Goal: Information Seeking & Learning: Learn about a topic

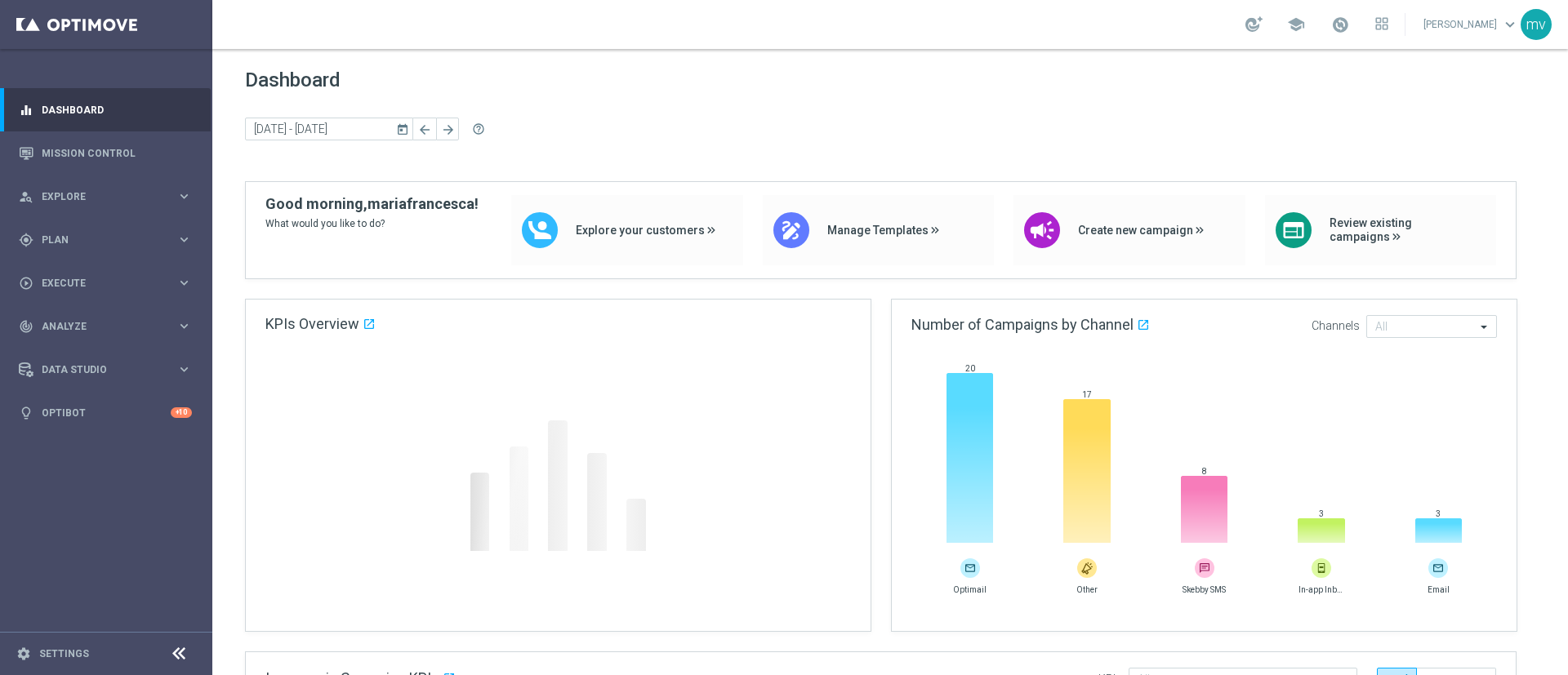
click at [1317, 15] on div "school" at bounding box center [1316, 24] width 143 height 28
click at [1331, 21] on span at bounding box center [1339, 24] width 18 height 18
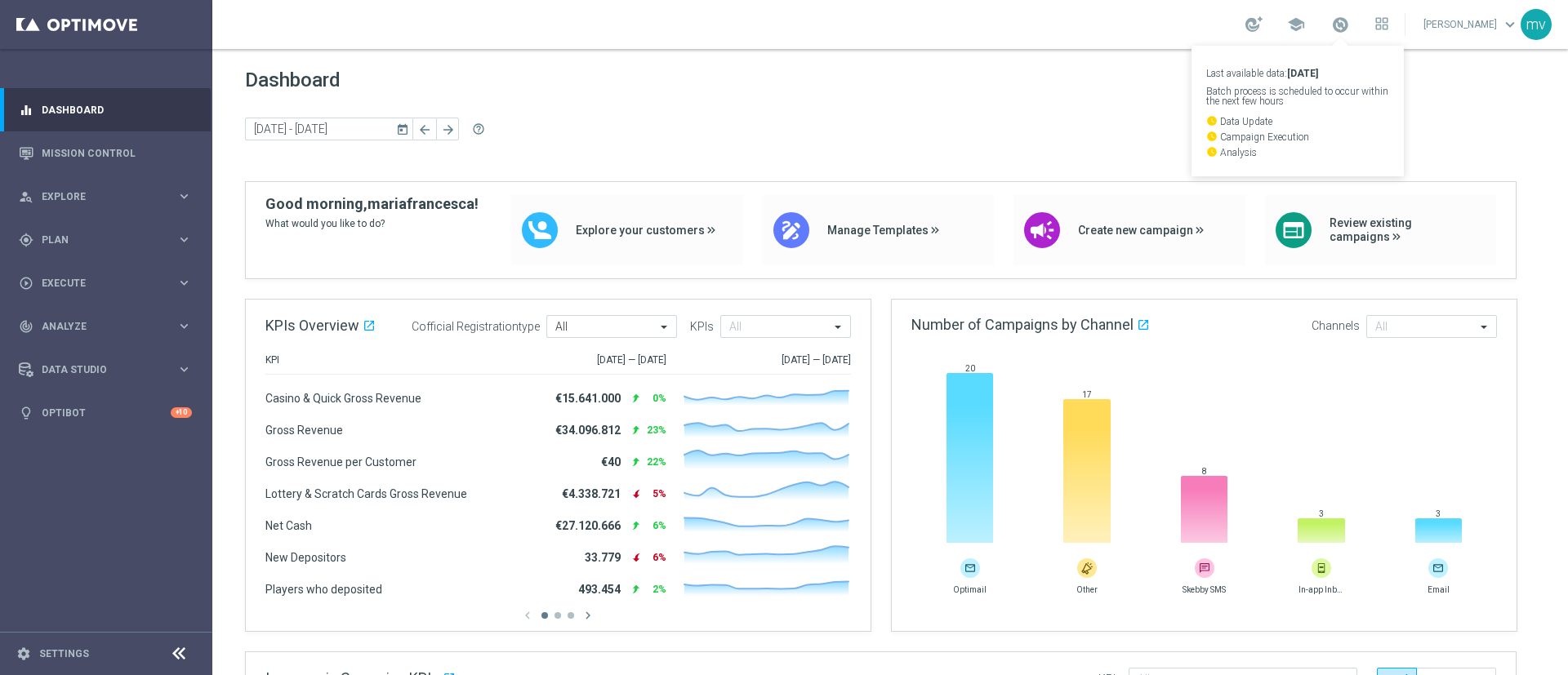
click at [1055, 109] on div "Dashboard today 13 Oct 2025 - 13 Oct 2025 arrow_back arrow_forward help_outline" at bounding box center [890, 124] width 1290 height 113
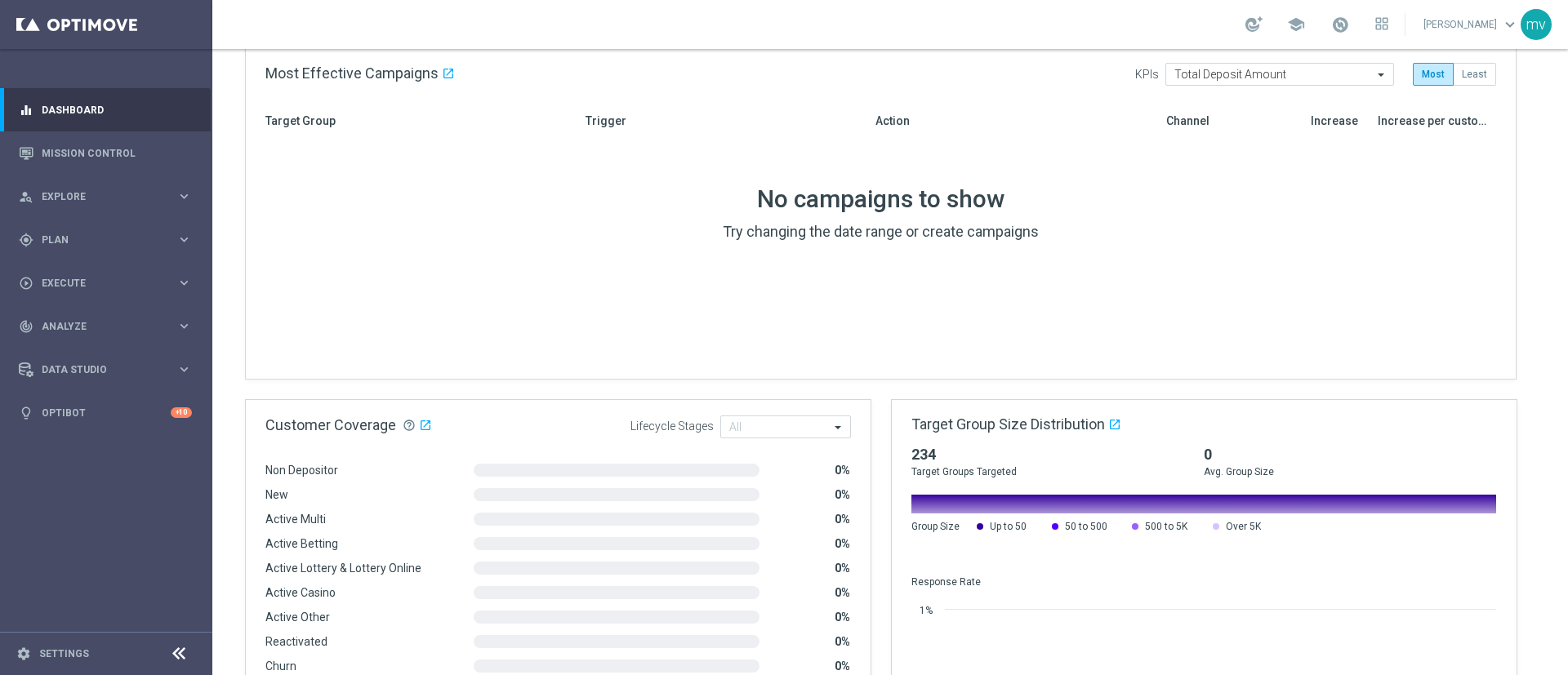
scroll to position [735, 0]
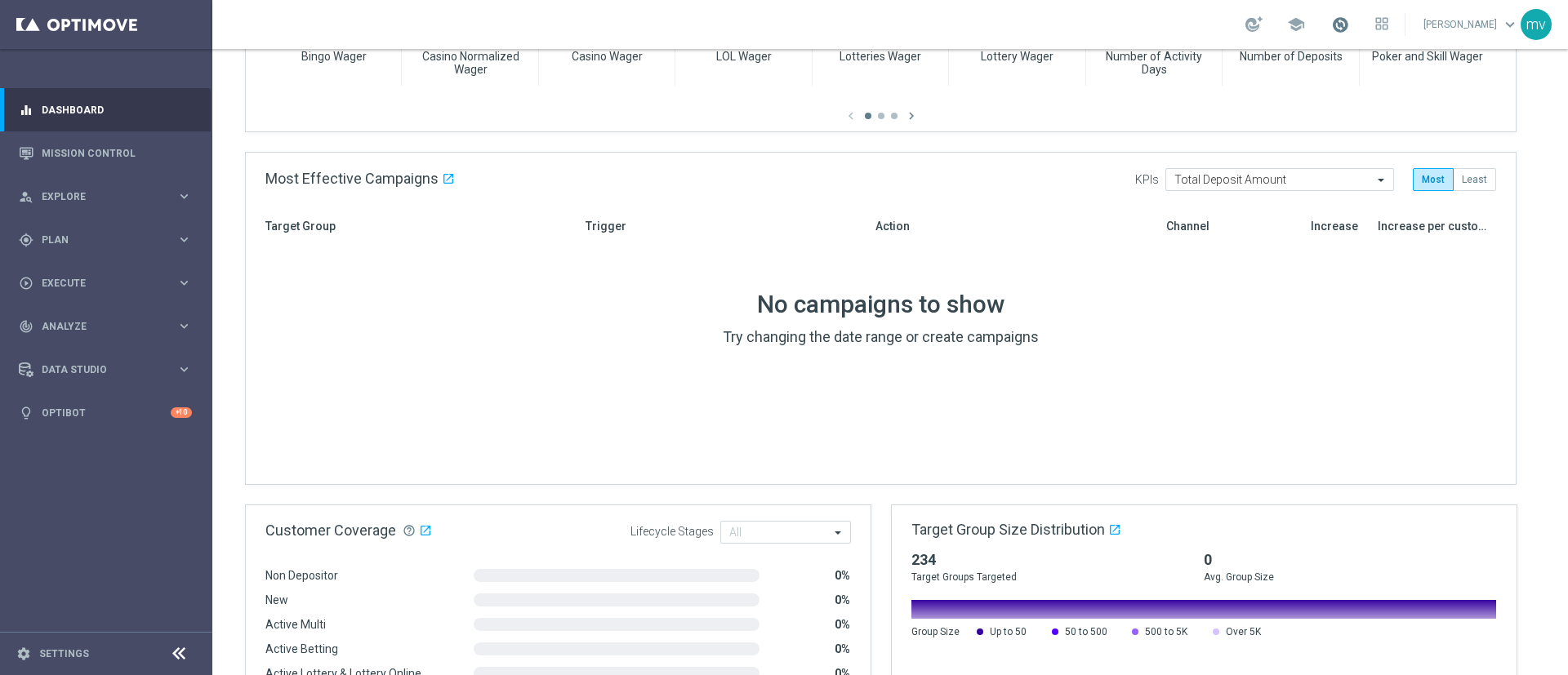
click at [1331, 26] on span at bounding box center [1339, 24] width 18 height 18
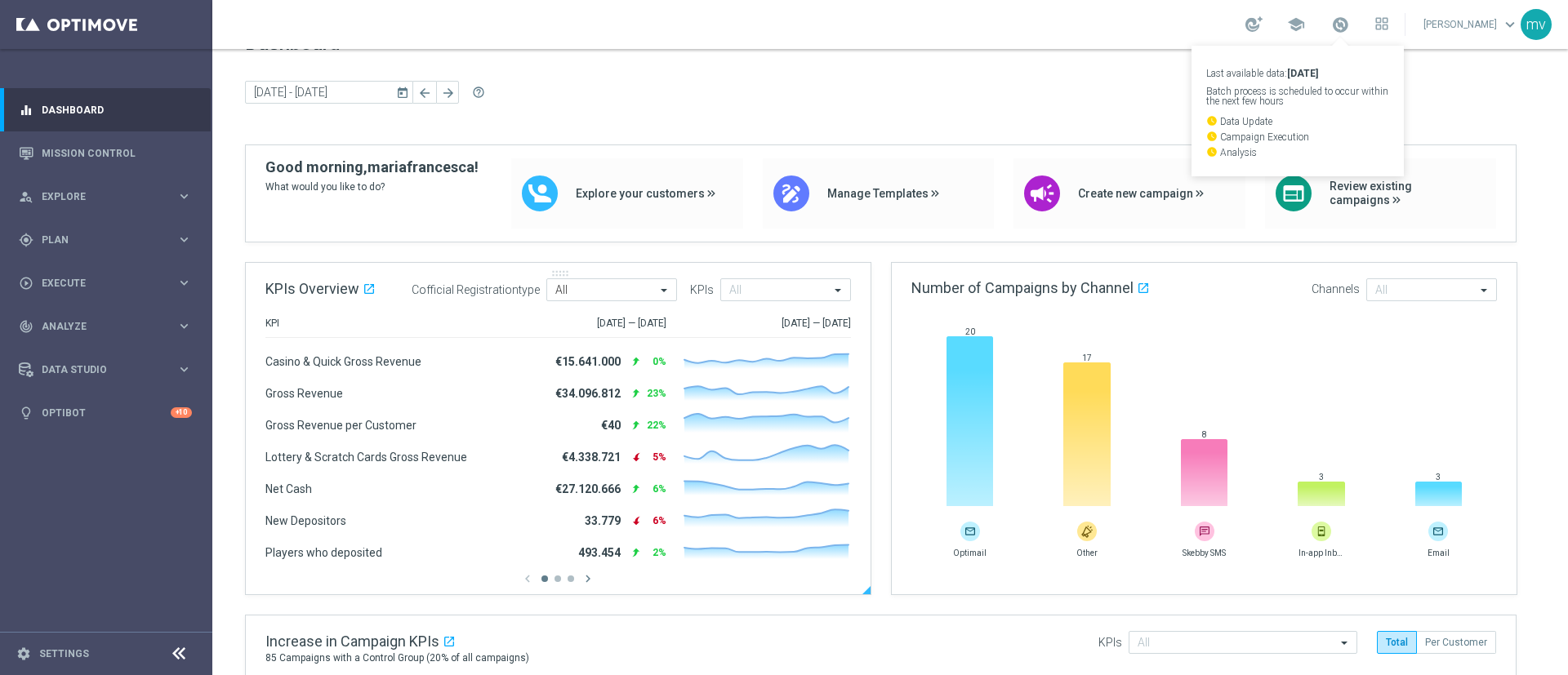
scroll to position [0, 0]
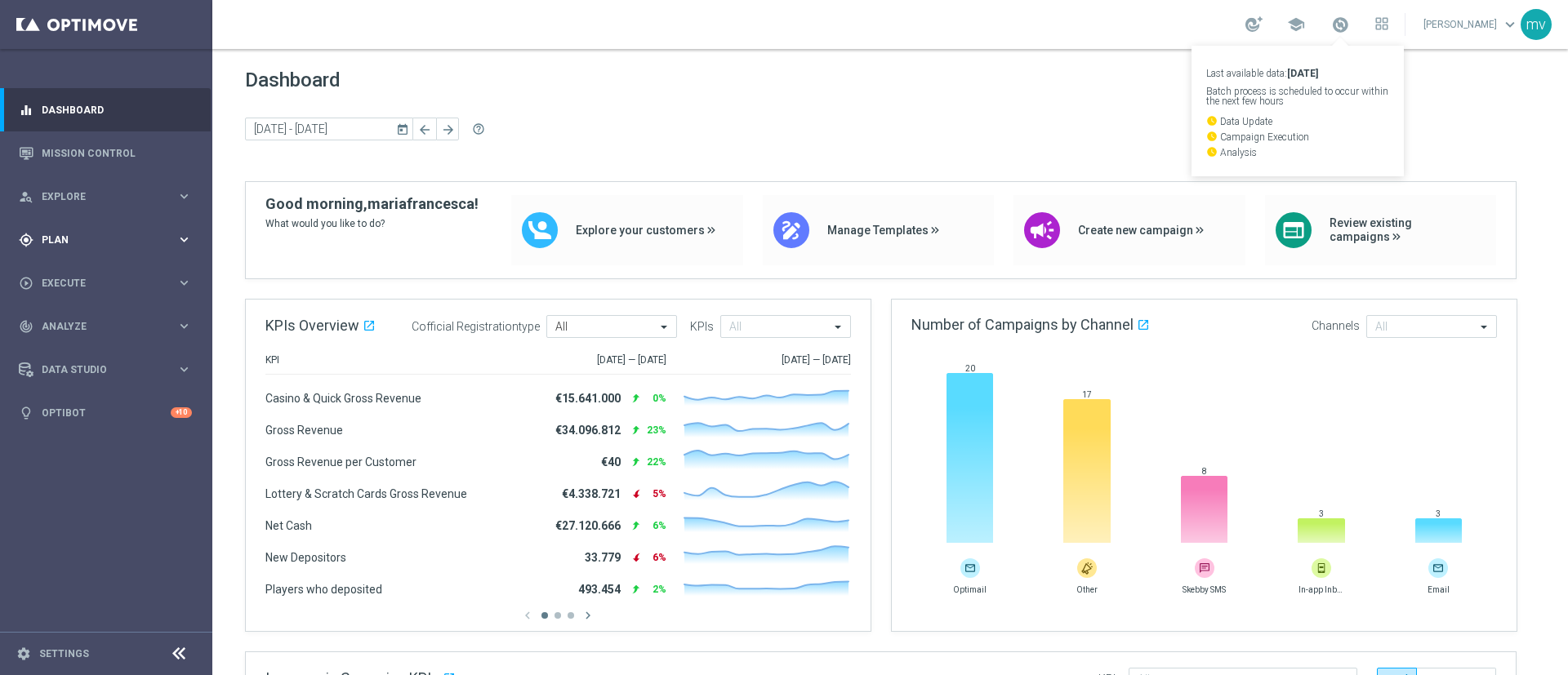
click at [77, 247] on div "gps_fixed Plan keyboard_arrow_right" at bounding box center [105, 239] width 210 height 43
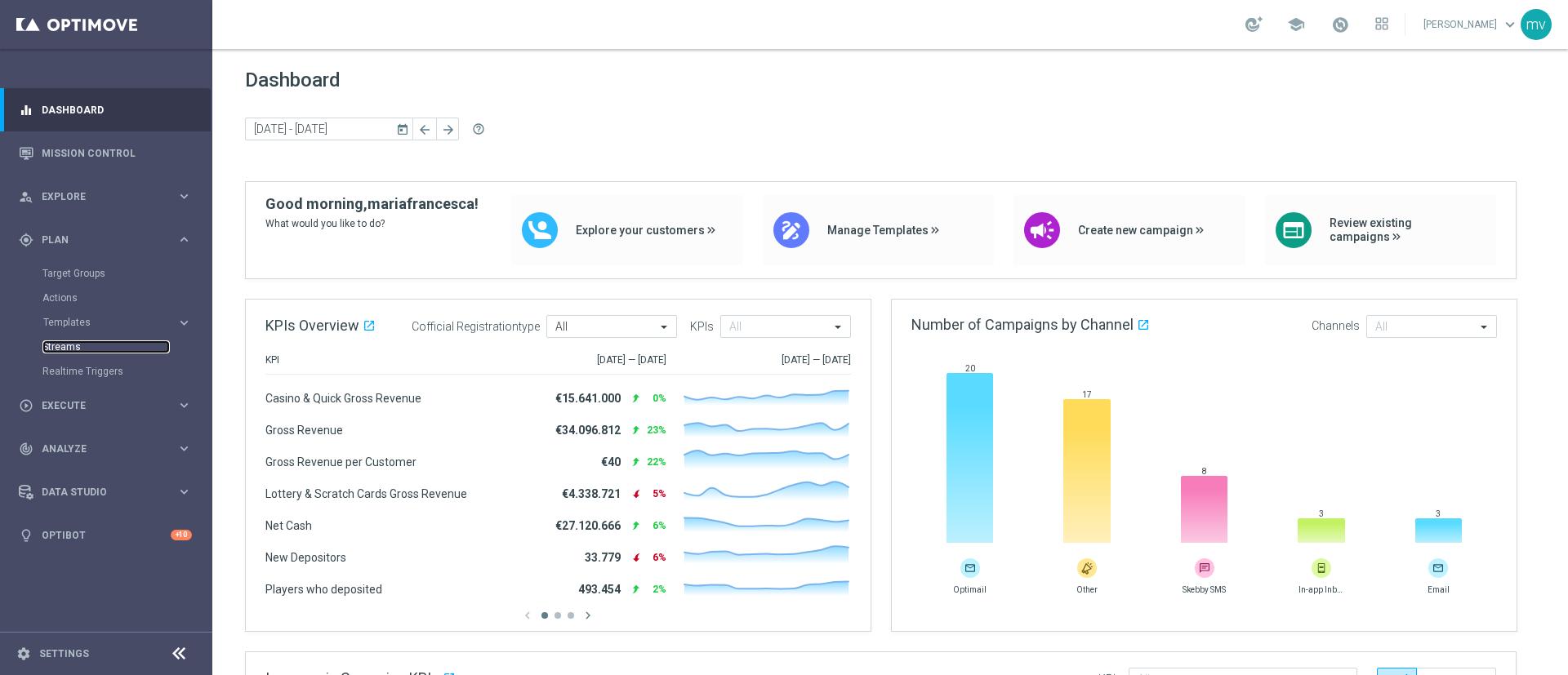
click at [100, 340] on link "Streams" at bounding box center [106, 347] width 127 height 14
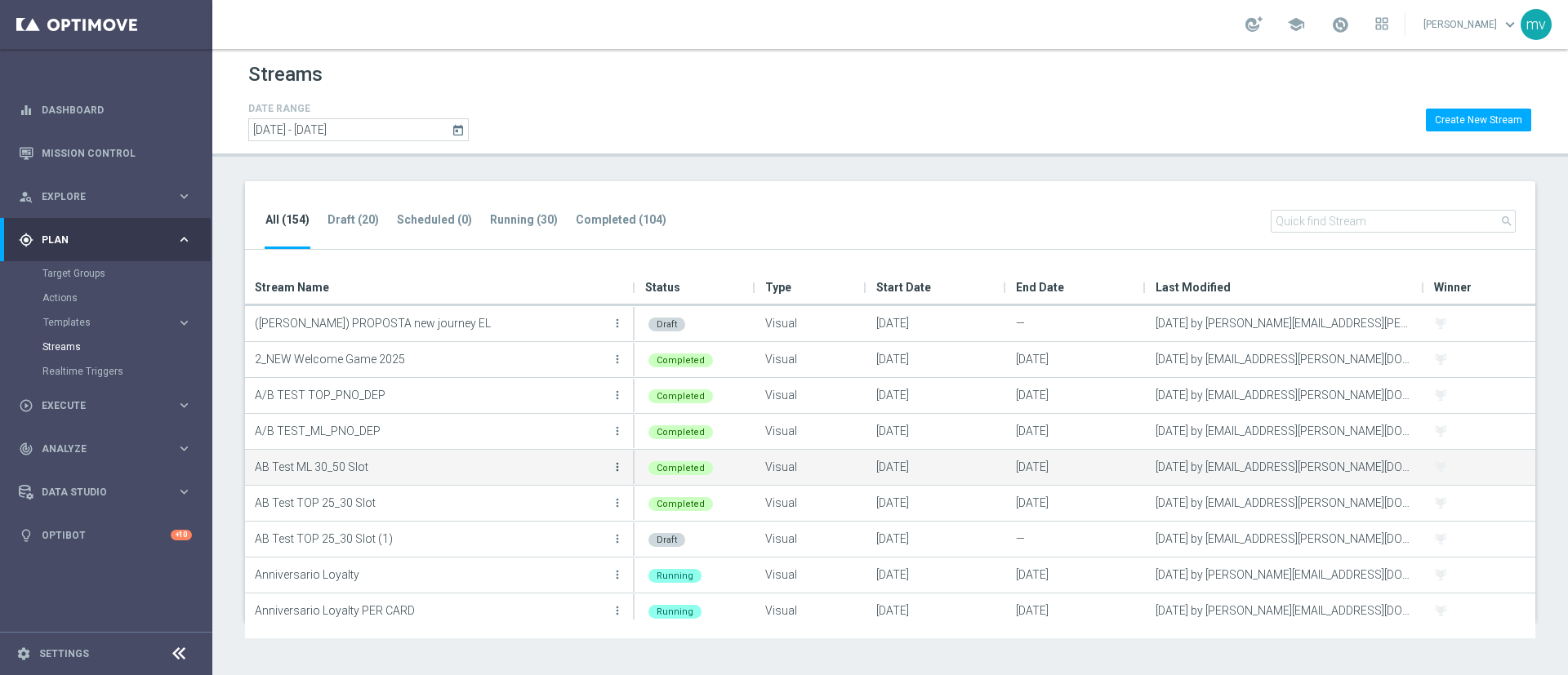
click at [617, 468] on icon "more_vert" at bounding box center [617, 468] width 14 height 14
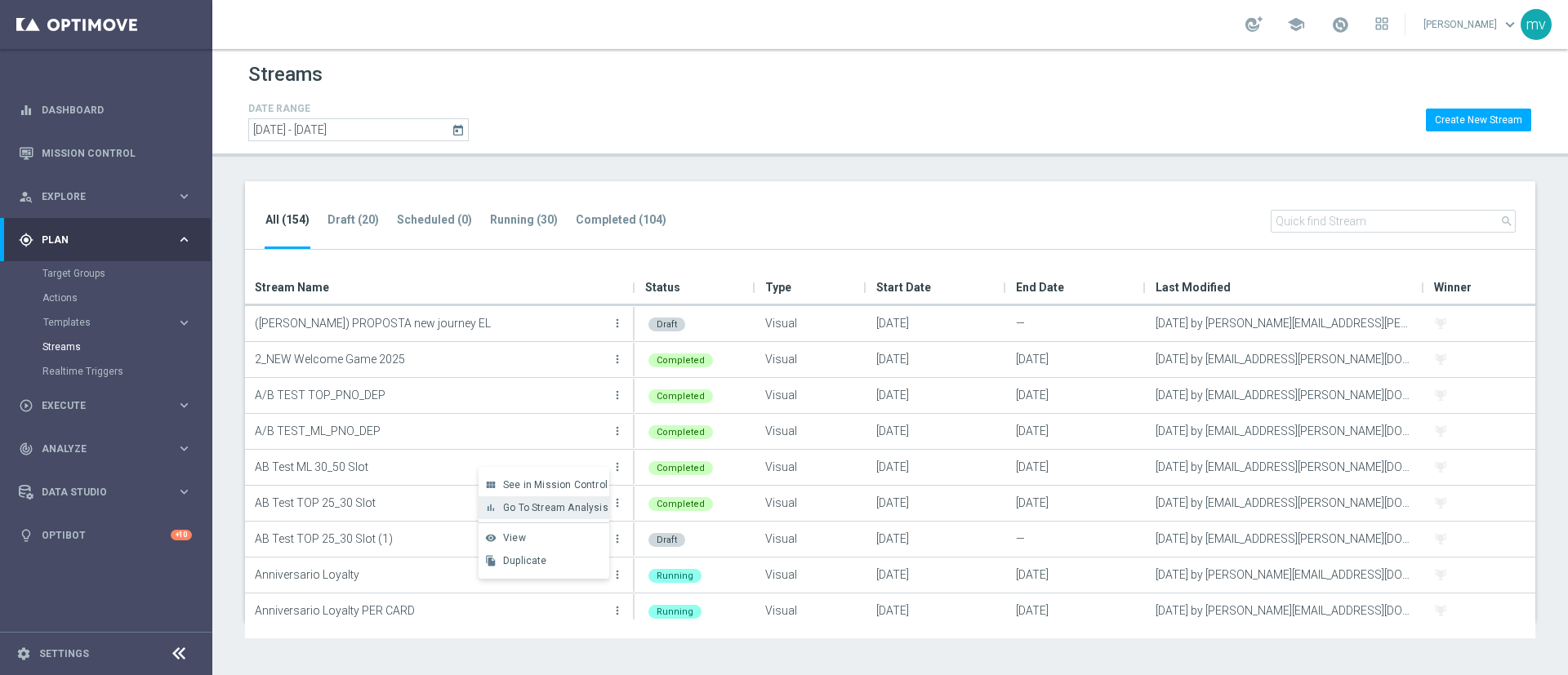
click at [584, 509] on span "Go To Stream Analysis" at bounding box center [555, 508] width 105 height 12
click at [111, 147] on link "Mission Control" at bounding box center [117, 152] width 150 height 43
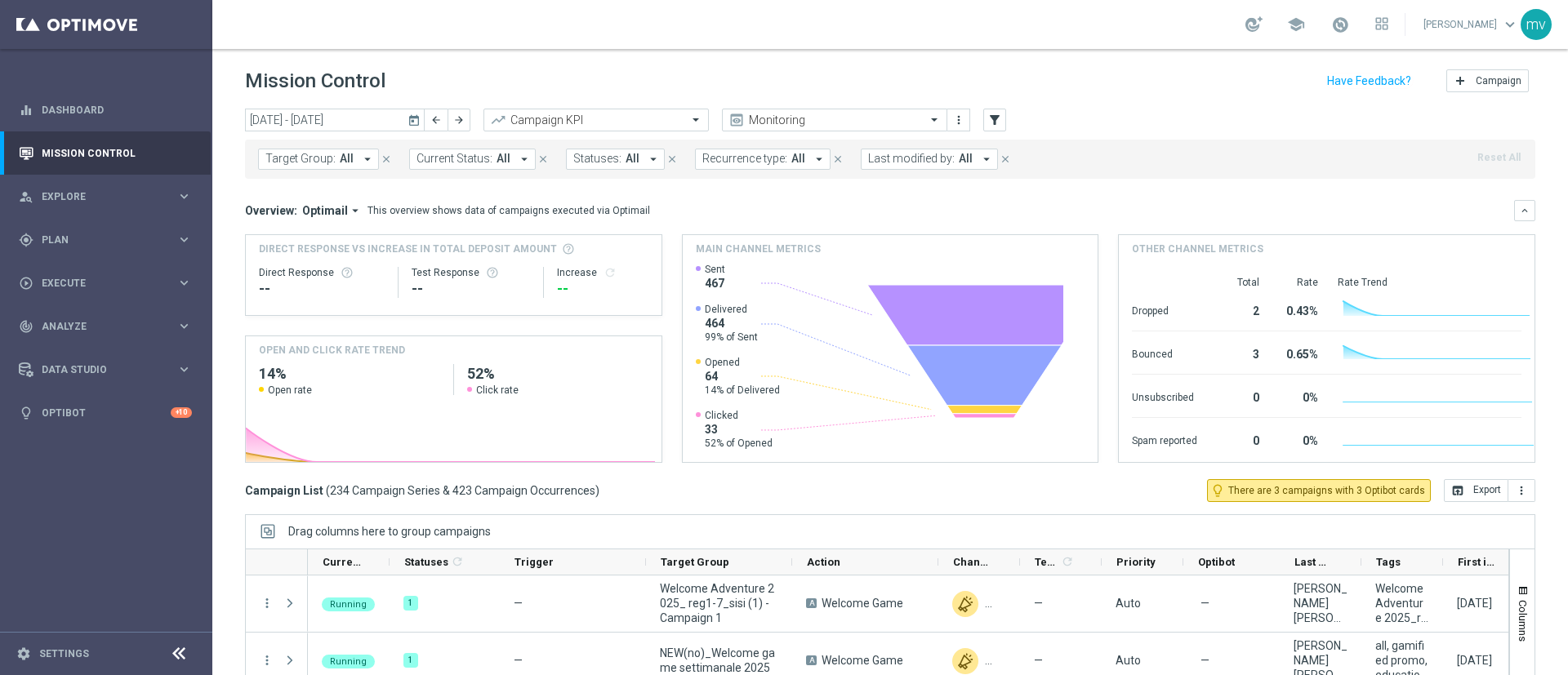
click at [412, 123] on icon "today" at bounding box center [414, 120] width 14 height 14
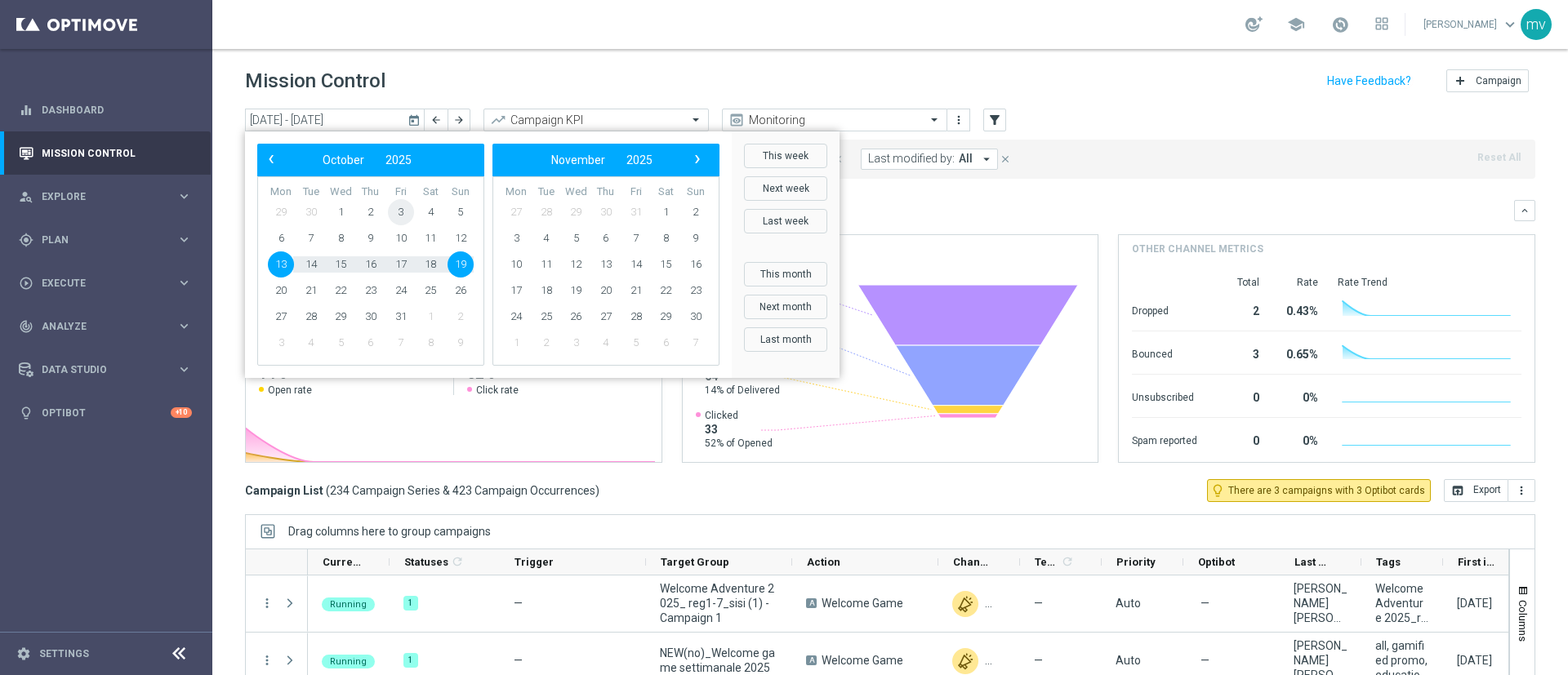
click at [401, 210] on span "3" at bounding box center [400, 212] width 26 height 26
type input "03 Oct 2025 - 03 Oct 2025"
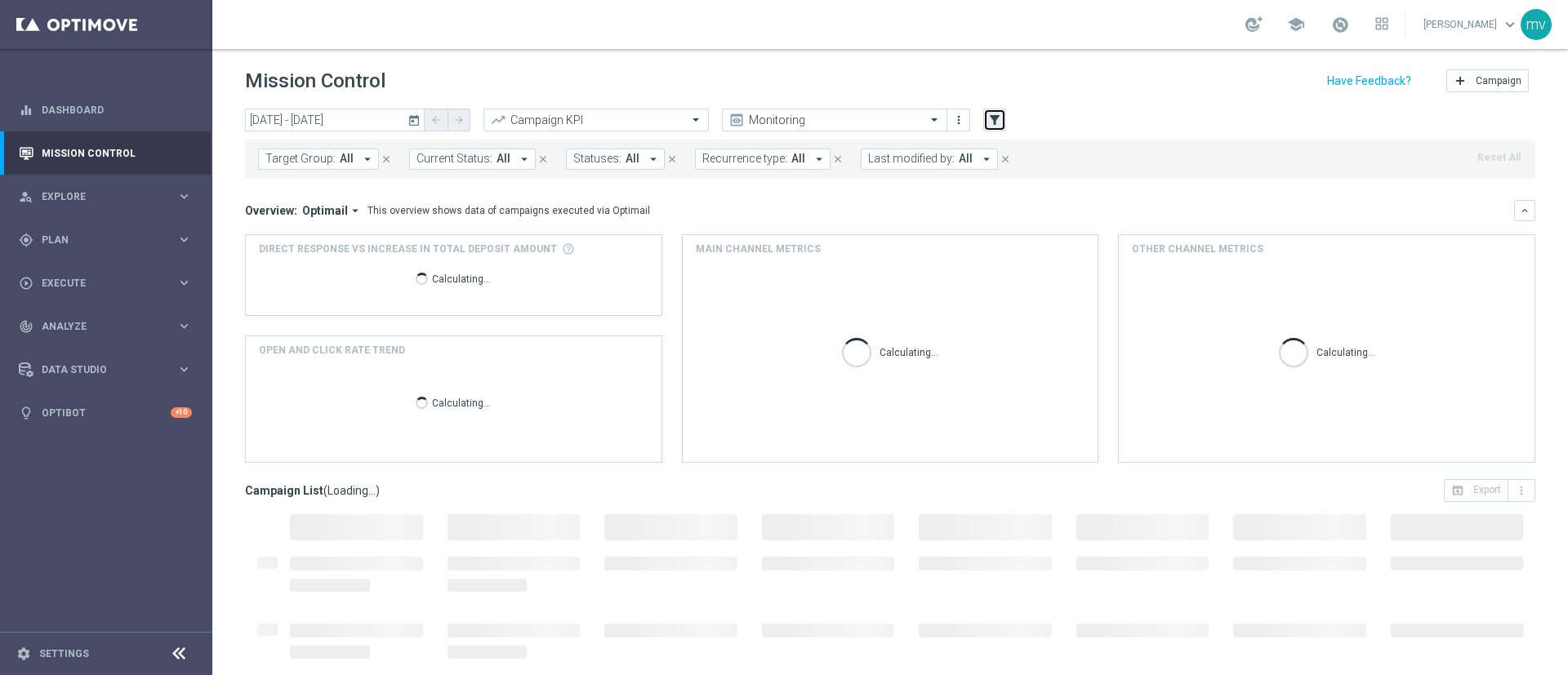
click at [998, 119] on icon "filter_alt" at bounding box center [994, 120] width 14 height 14
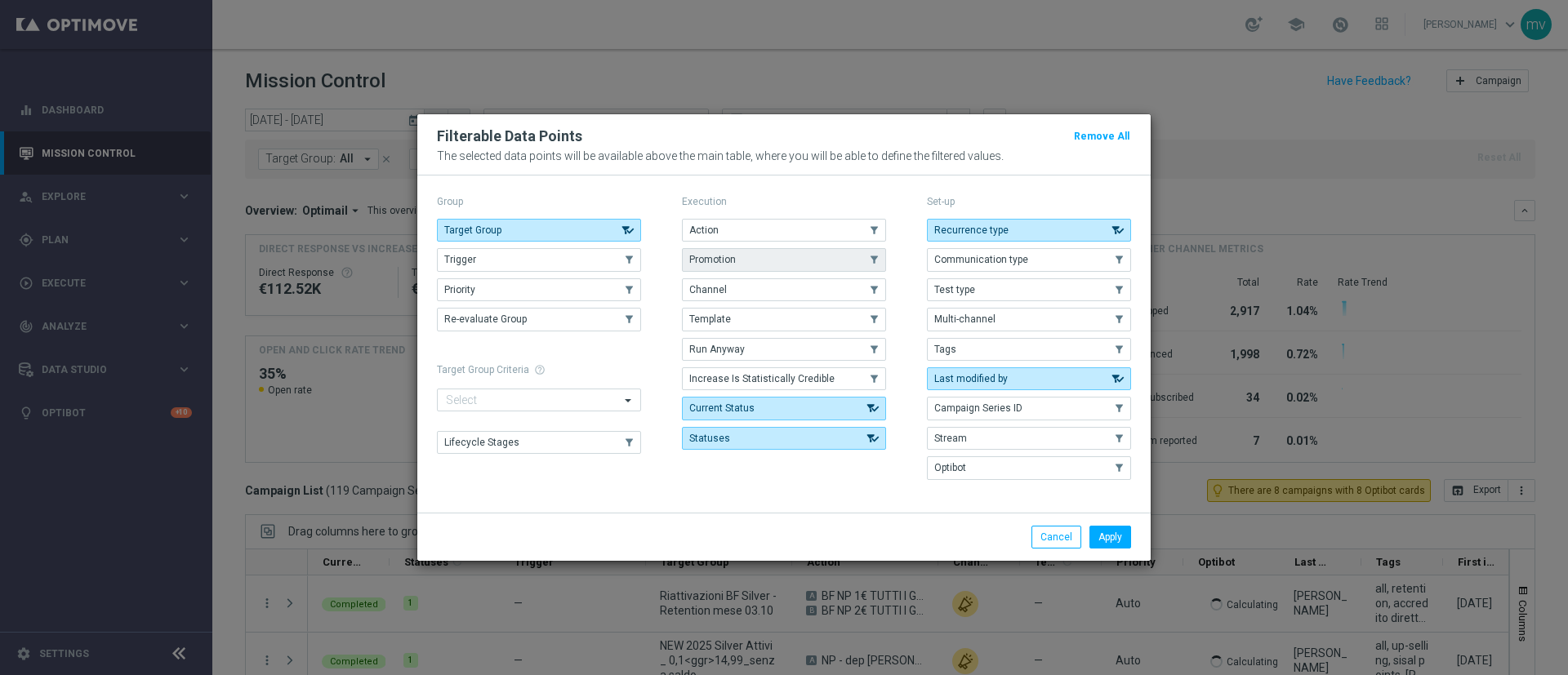
click at [753, 258] on button "Promotion" at bounding box center [784, 259] width 204 height 23
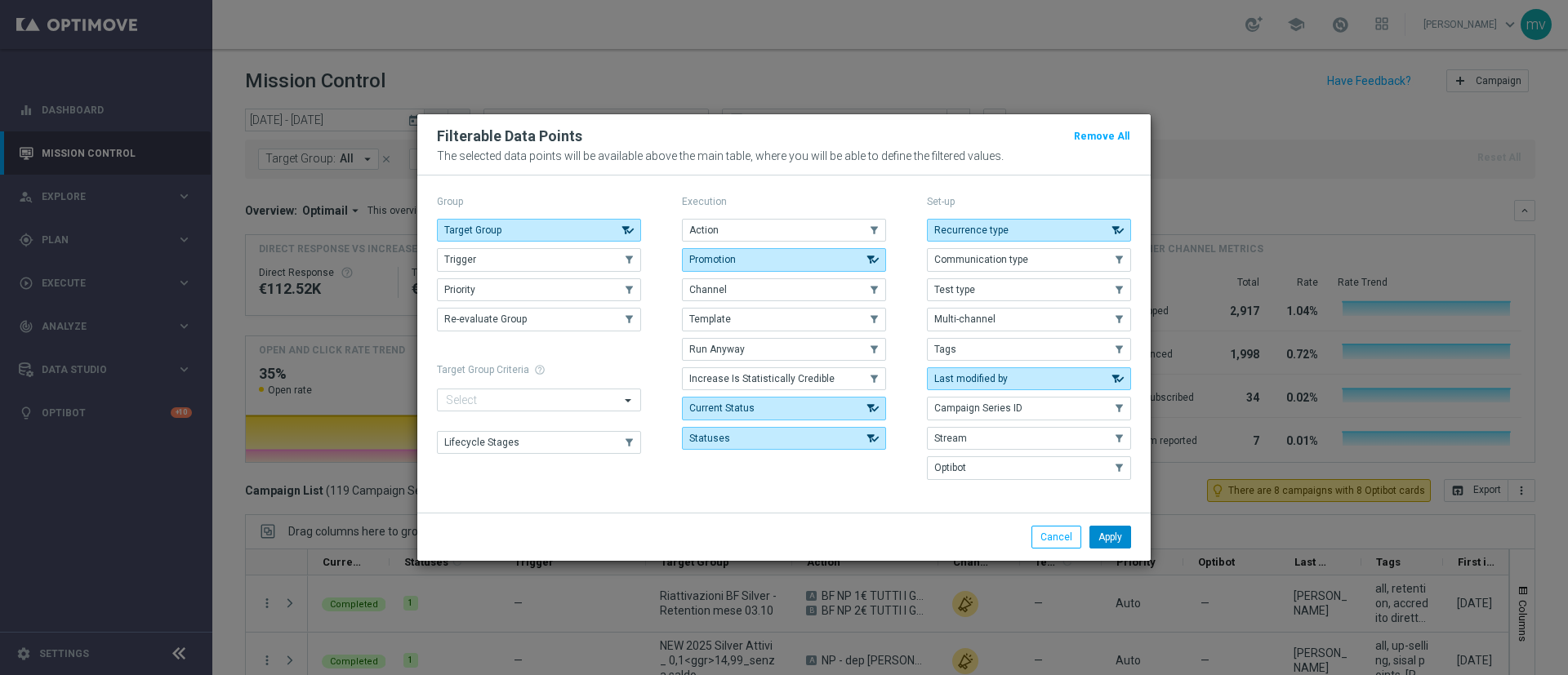
click at [1110, 535] on button "Apply" at bounding box center [1109, 537] width 41 height 23
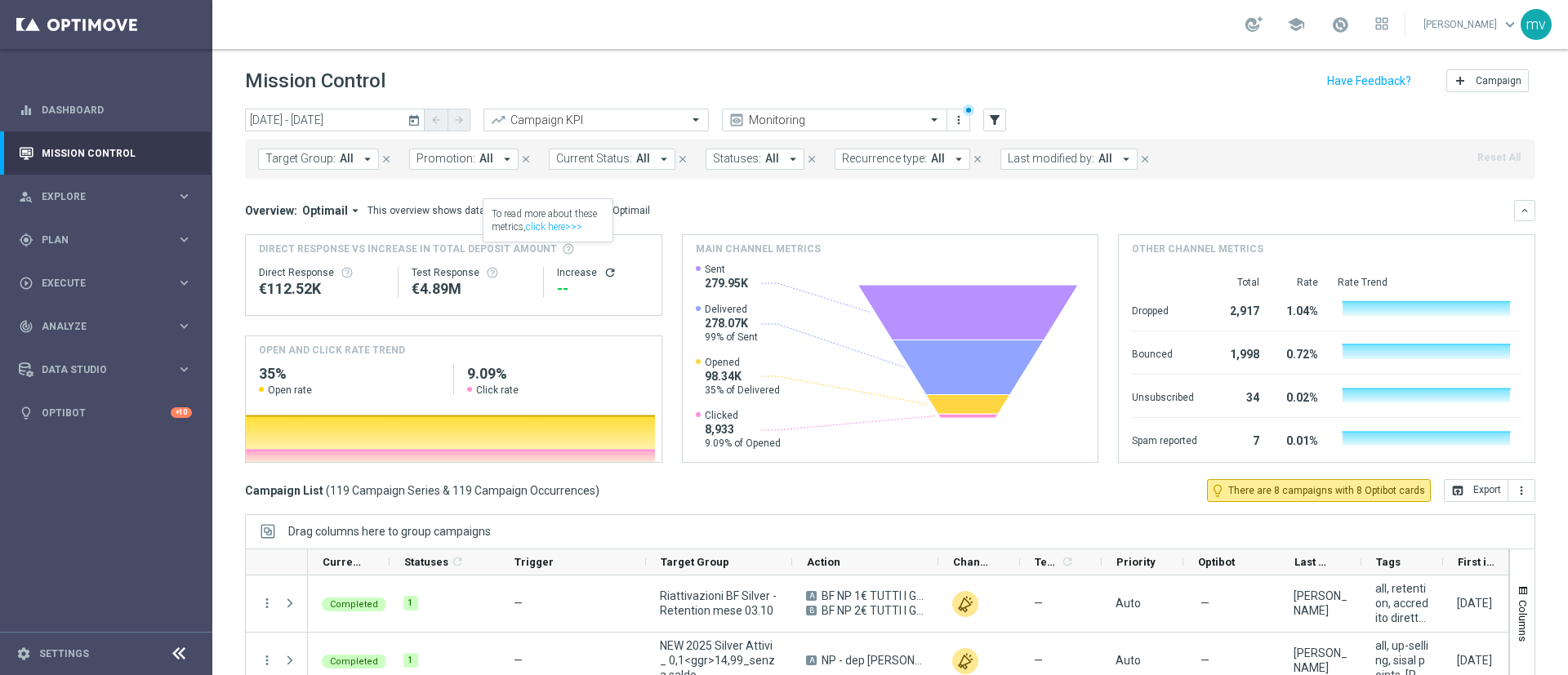
click at [500, 161] on icon "arrow_drop_down" at bounding box center [506, 158] width 14 height 14
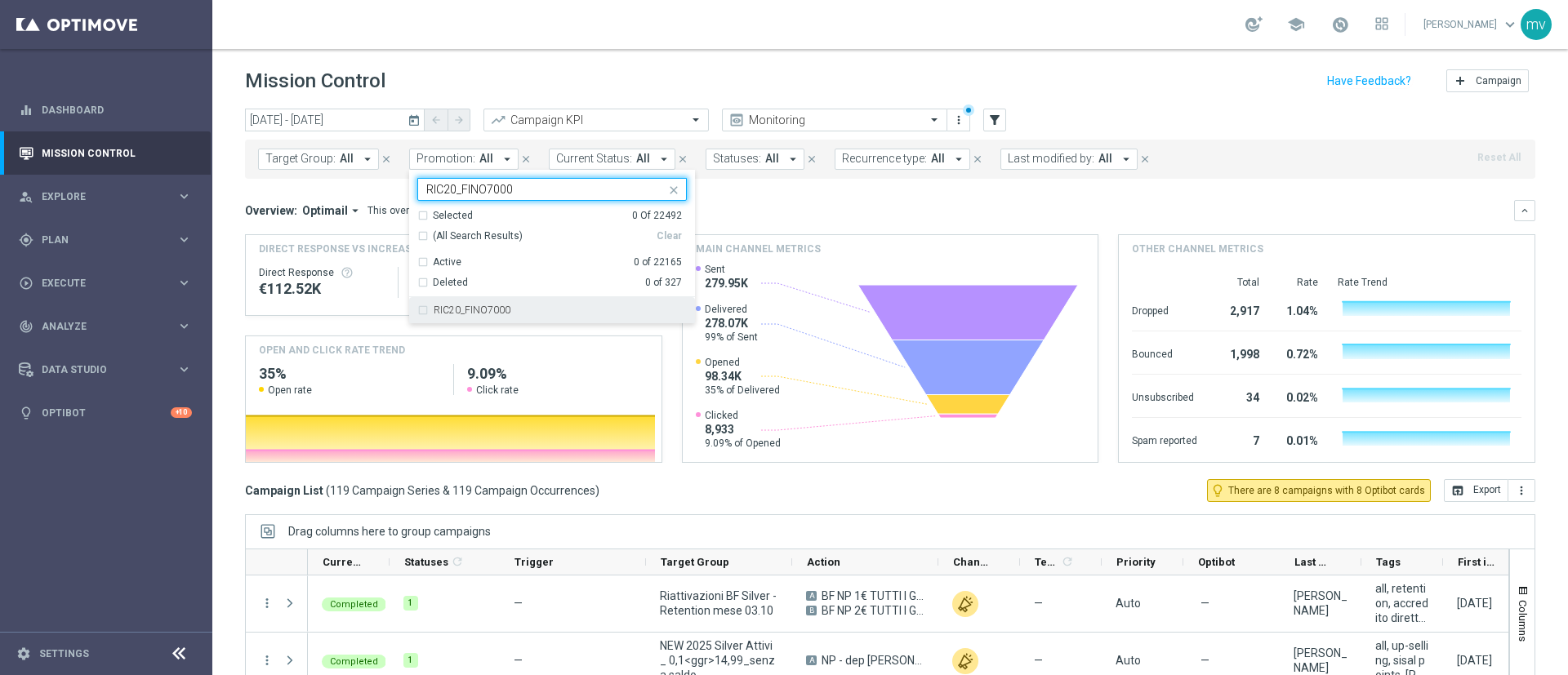
click at [476, 310] on label "RIC20_FINO7000" at bounding box center [473, 310] width 77 height 10
type input "RIC20_FINO7000"
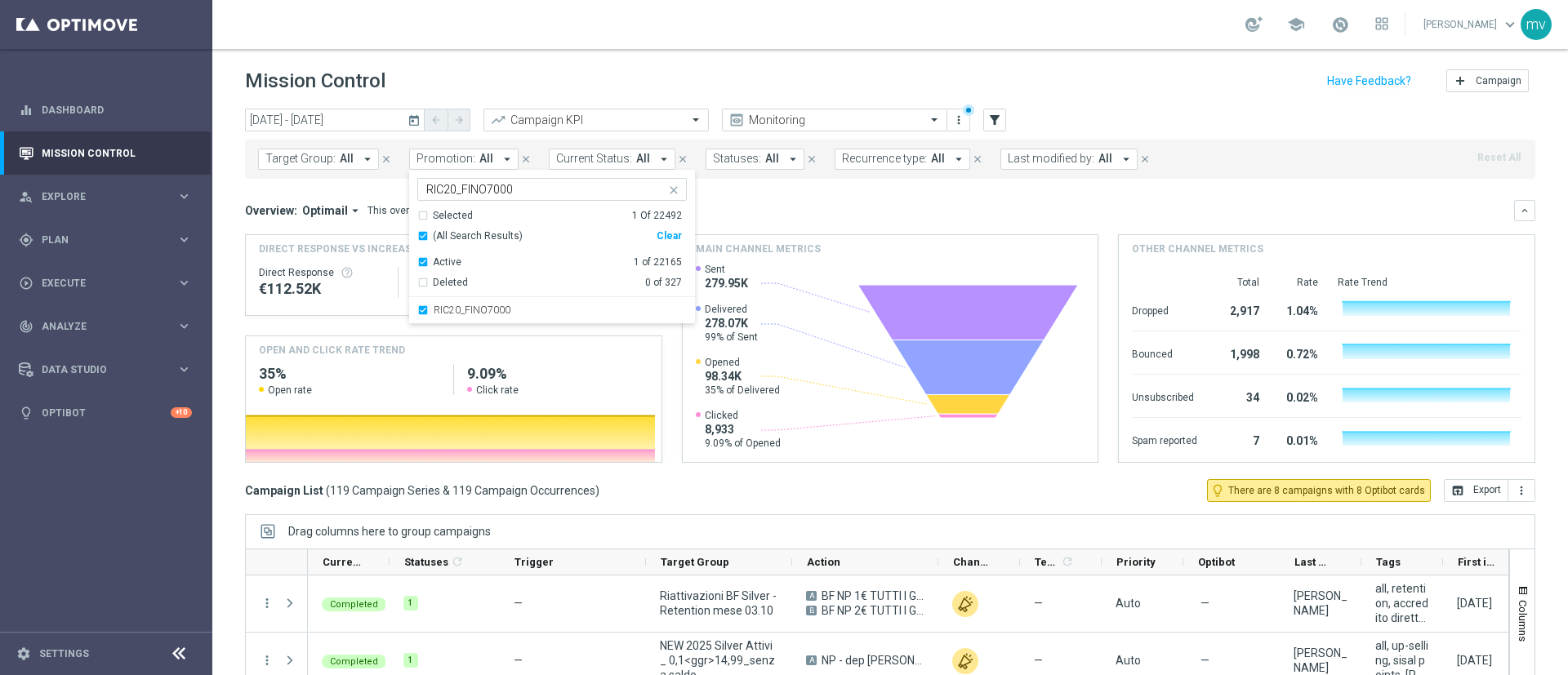
click at [784, 204] on div "Overview: Optimail arrow_drop_down This overview shows data of campaigns execut…" at bounding box center [879, 210] width 1269 height 14
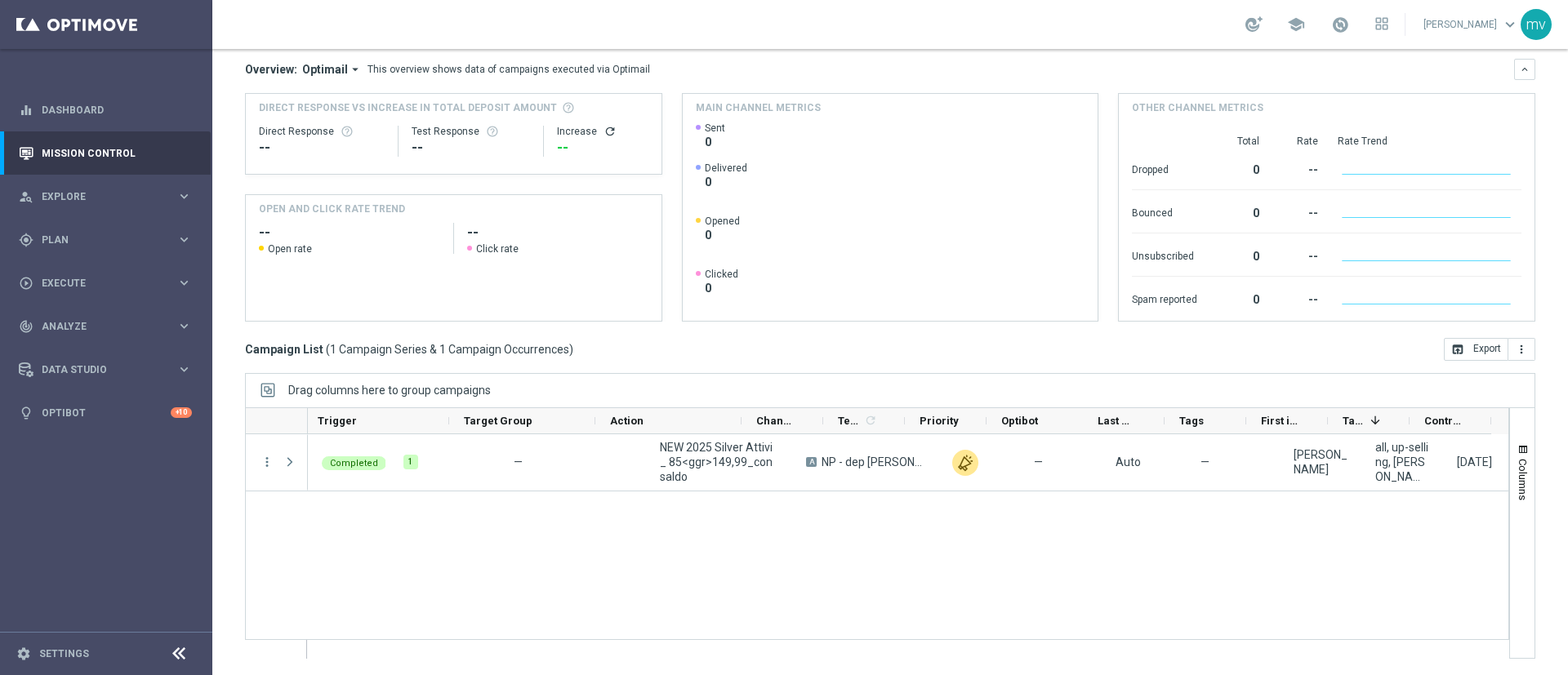
scroll to position [0, 197]
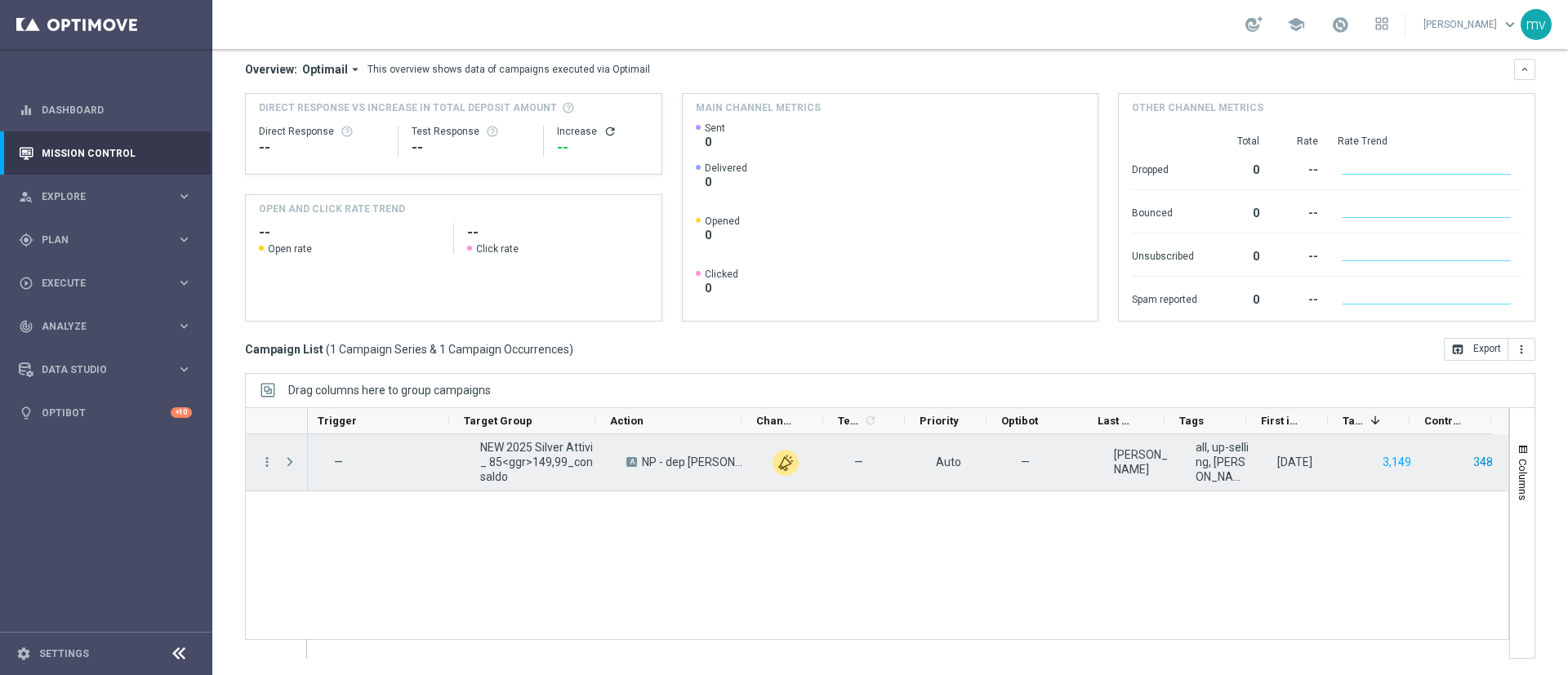
click at [1472, 458] on button "348" at bounding box center [1483, 462] width 23 height 20
click at [292, 462] on span at bounding box center [289, 462] width 14 height 14
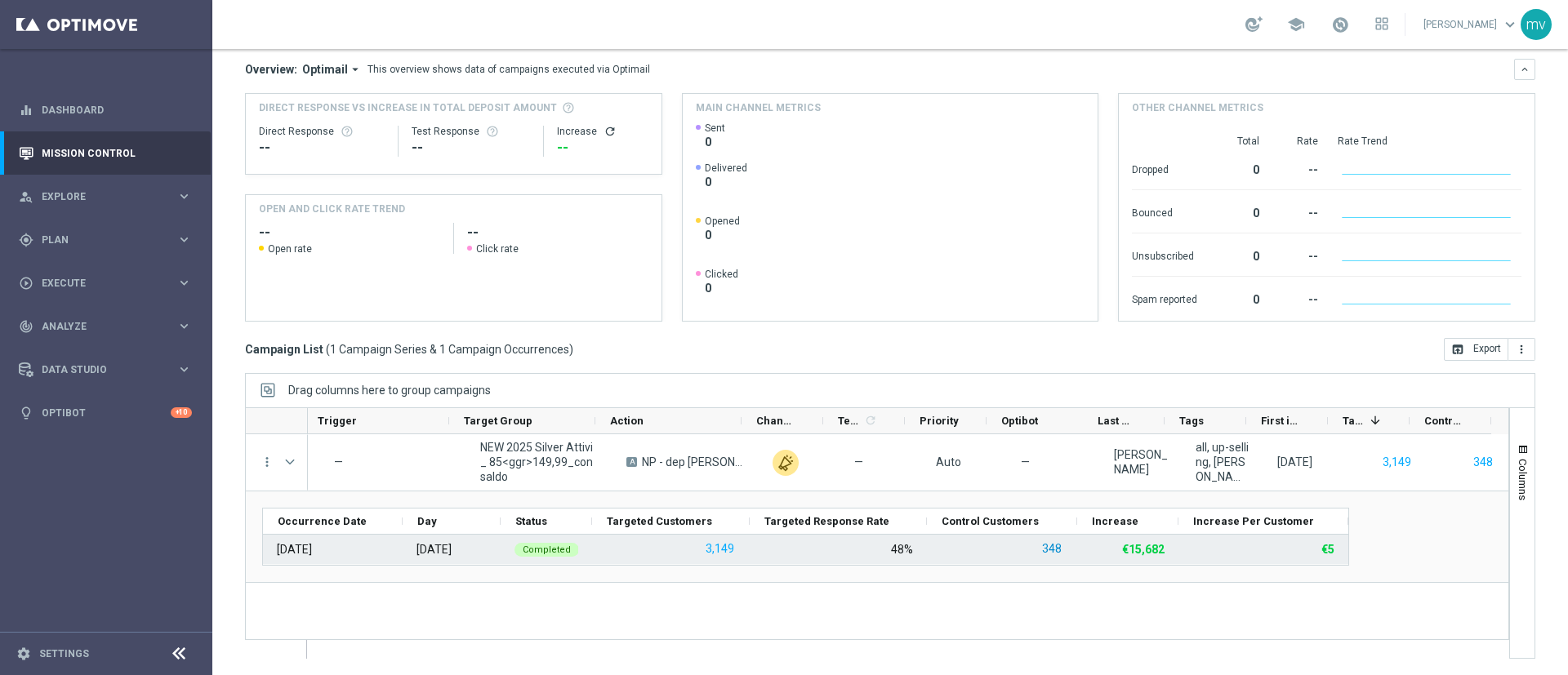
click at [1051, 551] on button "348" at bounding box center [1052, 549] width 23 height 20
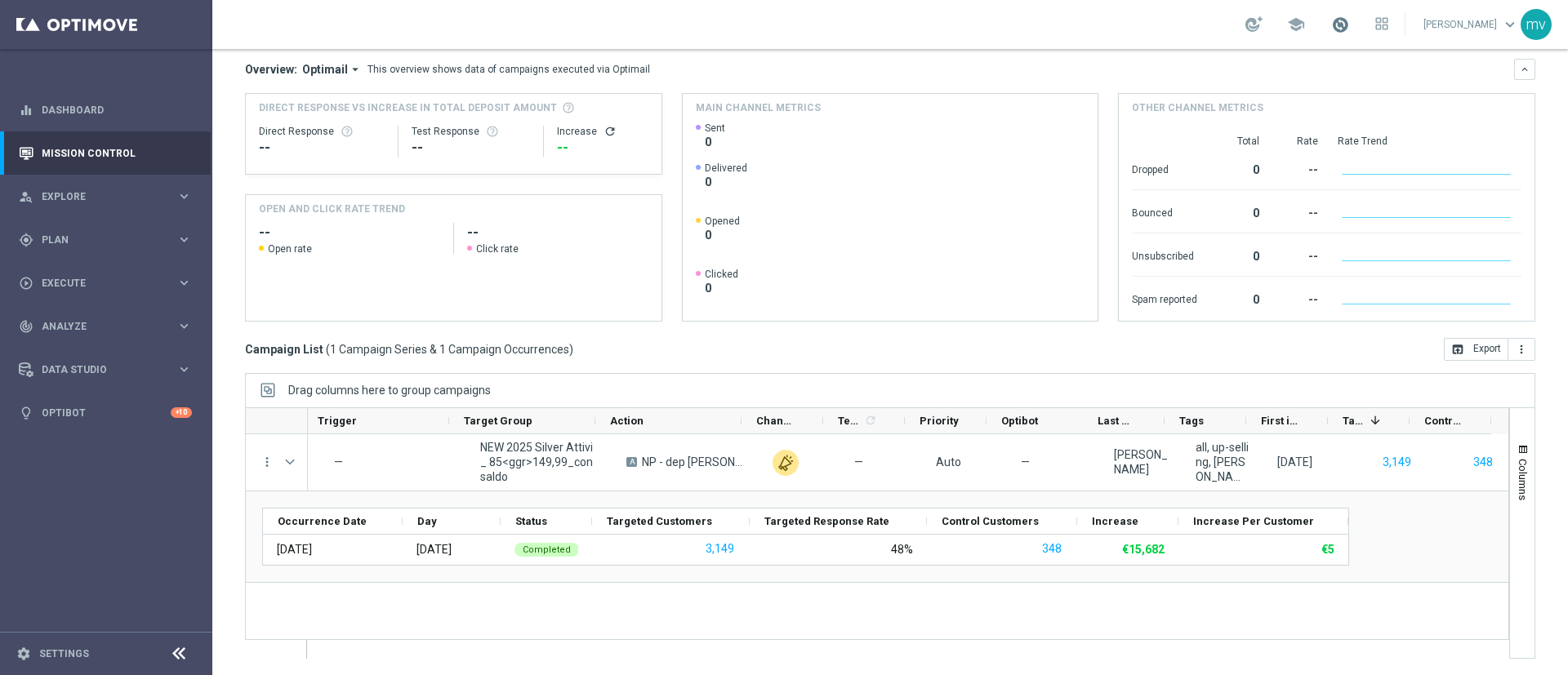
click at [1331, 33] on span at bounding box center [1339, 24] width 18 height 18
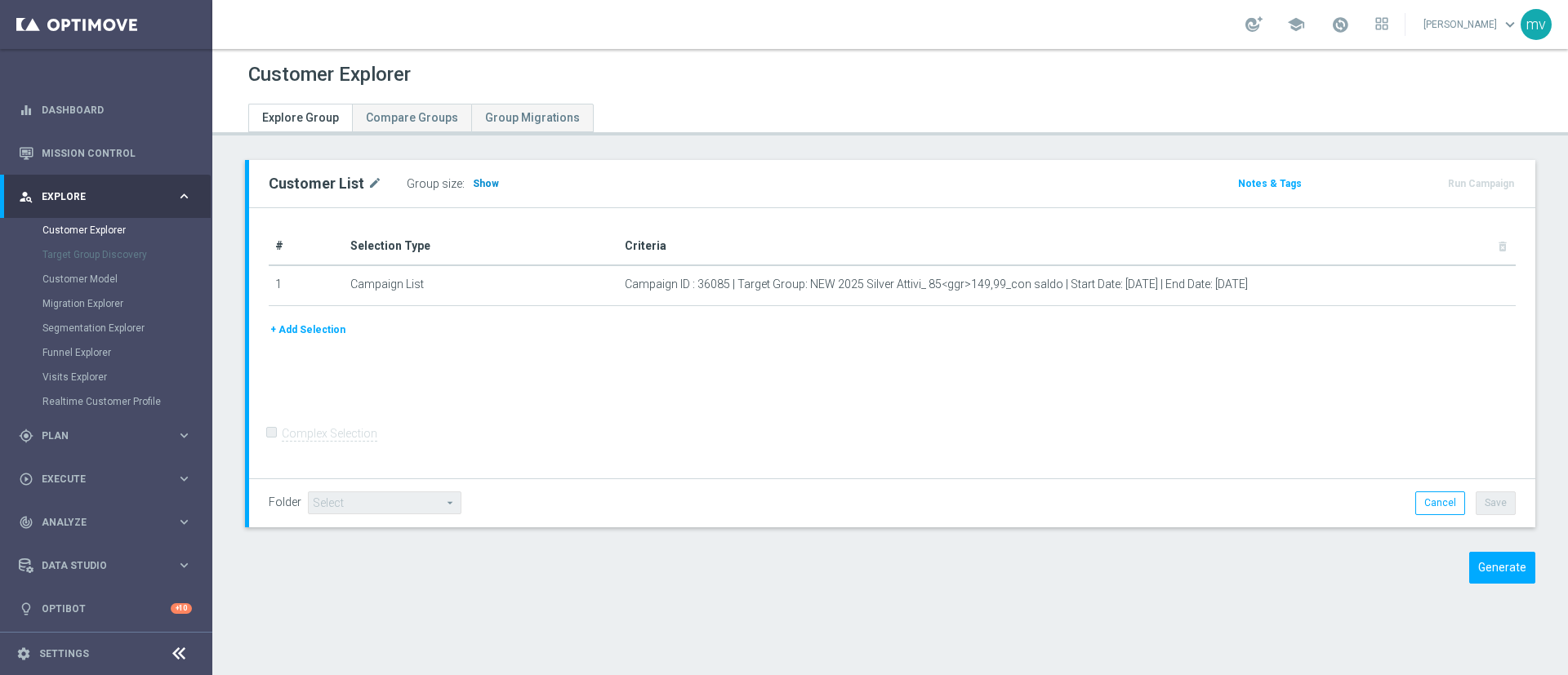
click at [479, 185] on span "Show" at bounding box center [485, 184] width 26 height 12
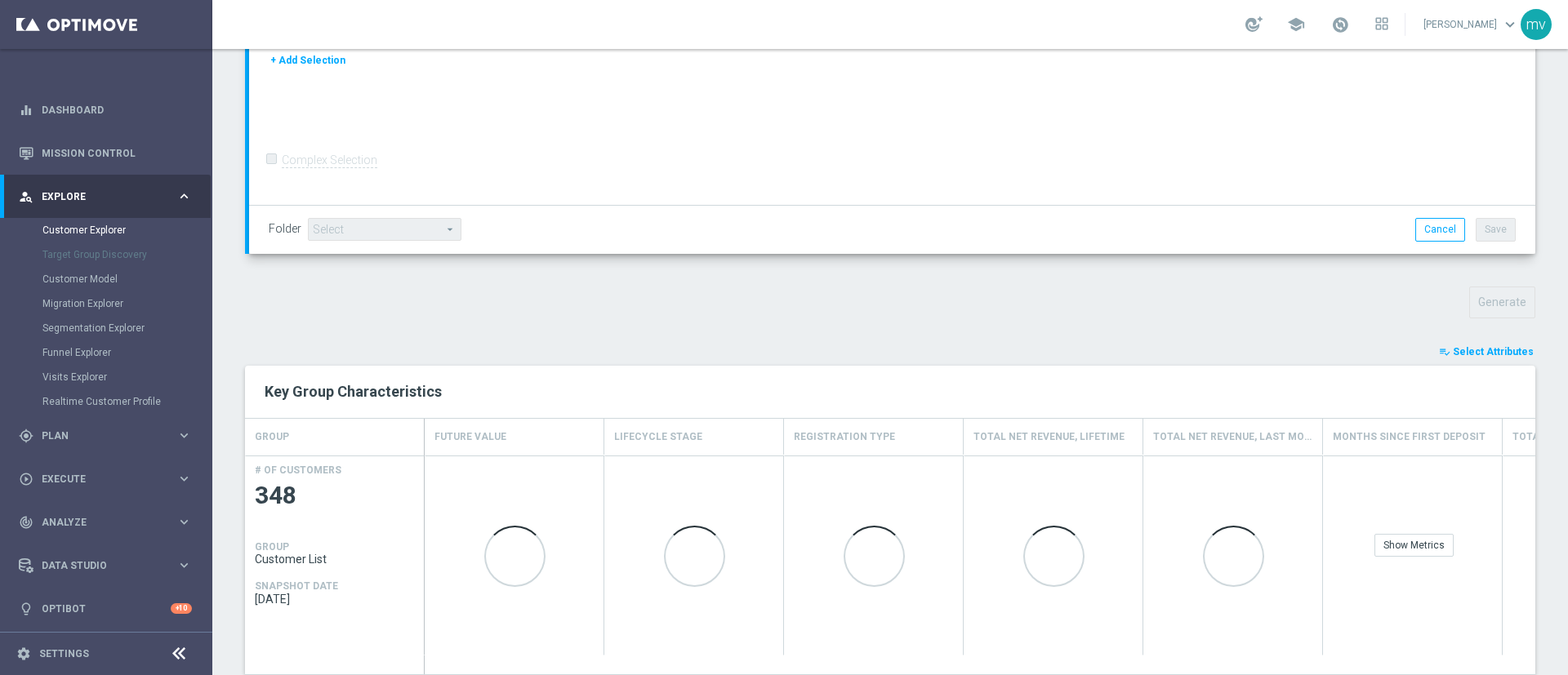
scroll to position [511, 0]
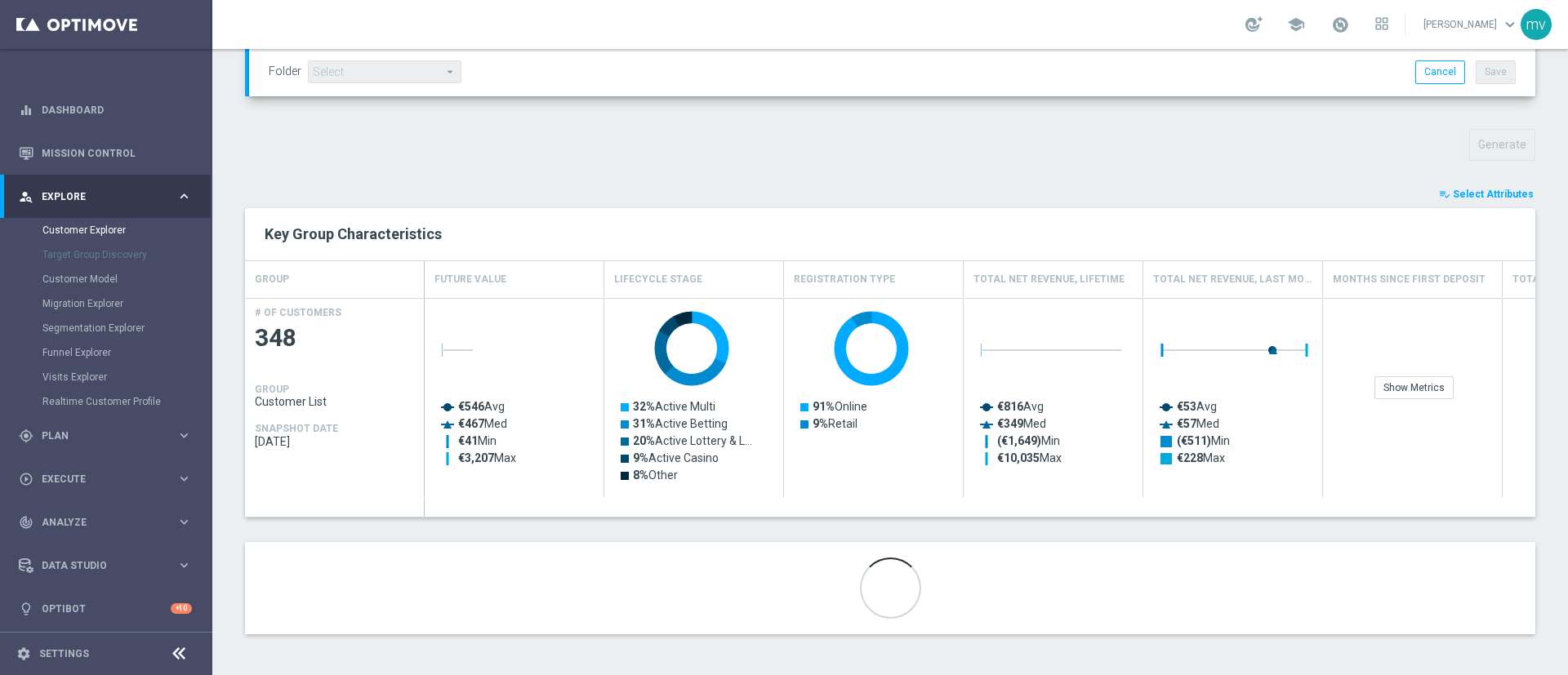
click at [1452, 189] on span "Select Attributes" at bounding box center [1493, 195] width 81 height 12
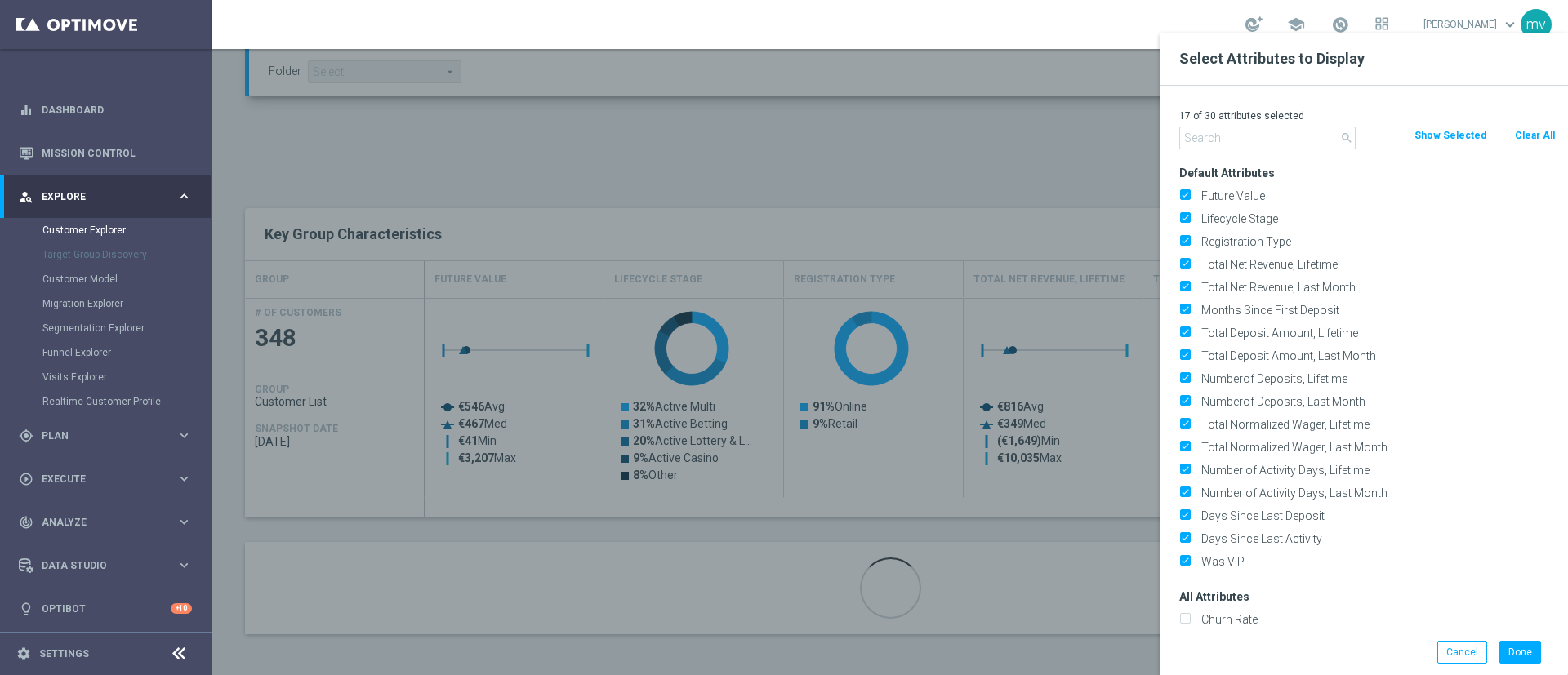
click at [1521, 130] on button "Clear All" at bounding box center [1534, 135] width 43 height 18
checkbox input "false"
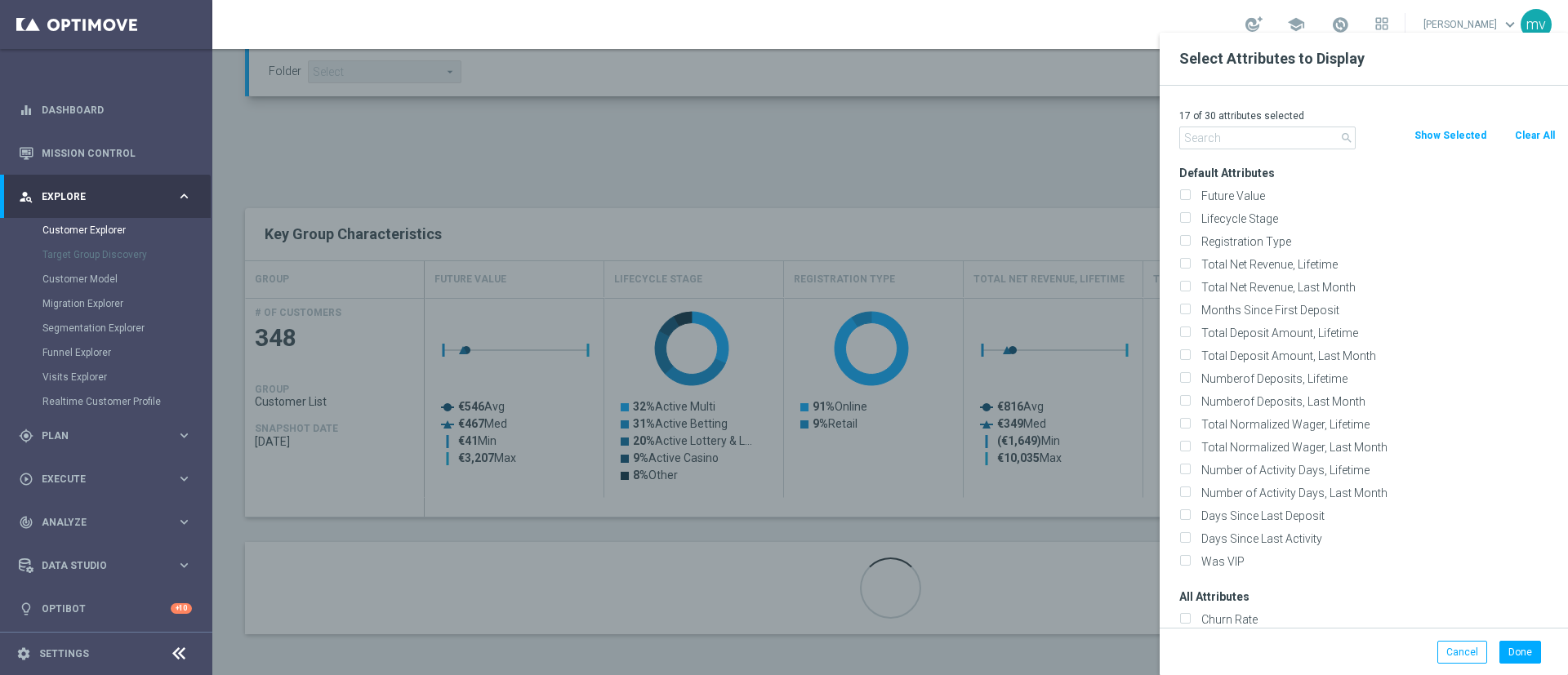
checkbox input "false"
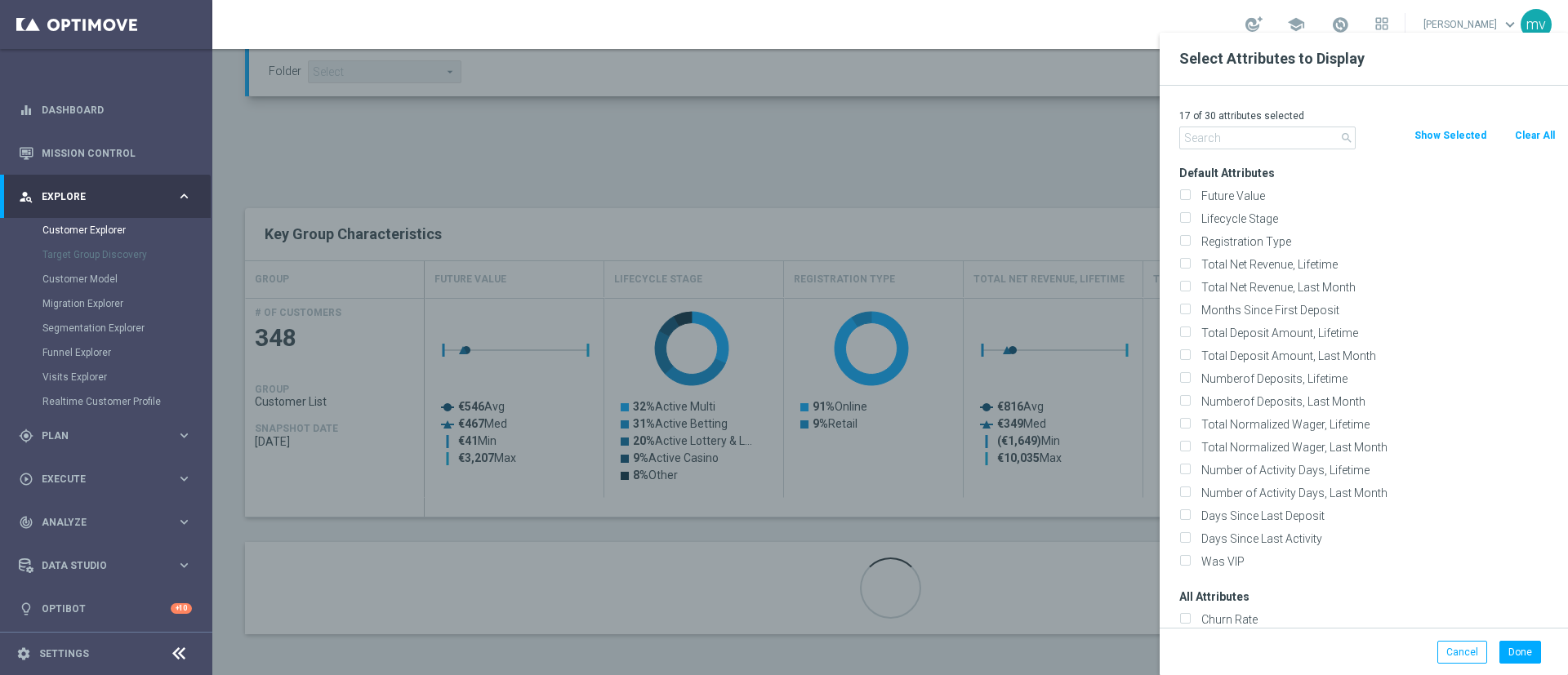
checkbox input "false"
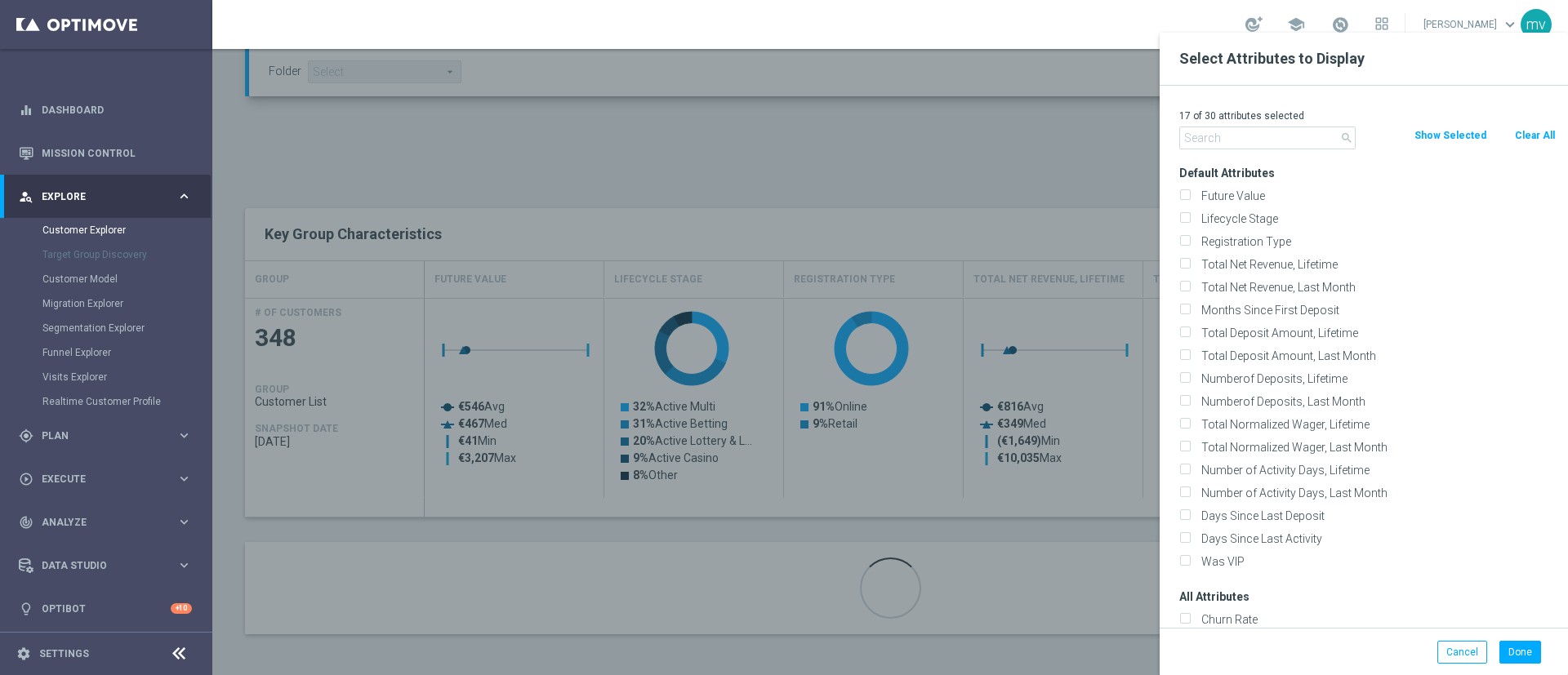
checkbox input "false"
click at [1292, 143] on input "text" at bounding box center [1267, 138] width 176 height 23
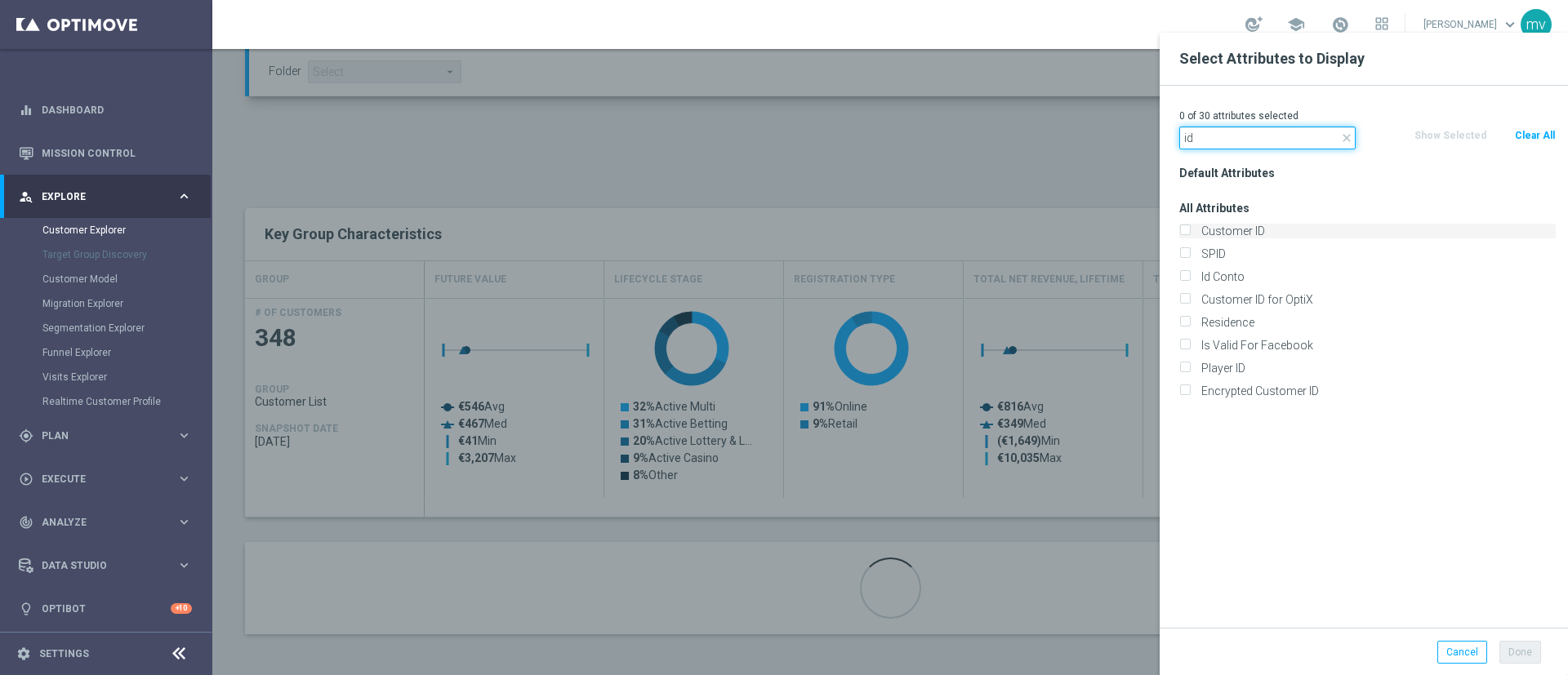
type input "id"
click at [1203, 227] on label "Customer ID" at bounding box center [1374, 230] width 360 height 14
click at [1190, 228] on input "Customer ID" at bounding box center [1184, 232] width 11 height 11
checkbox input "true"
drag, startPoint x: 1184, startPoint y: 276, endPoint x: 1214, endPoint y: 320, distance: 53.3
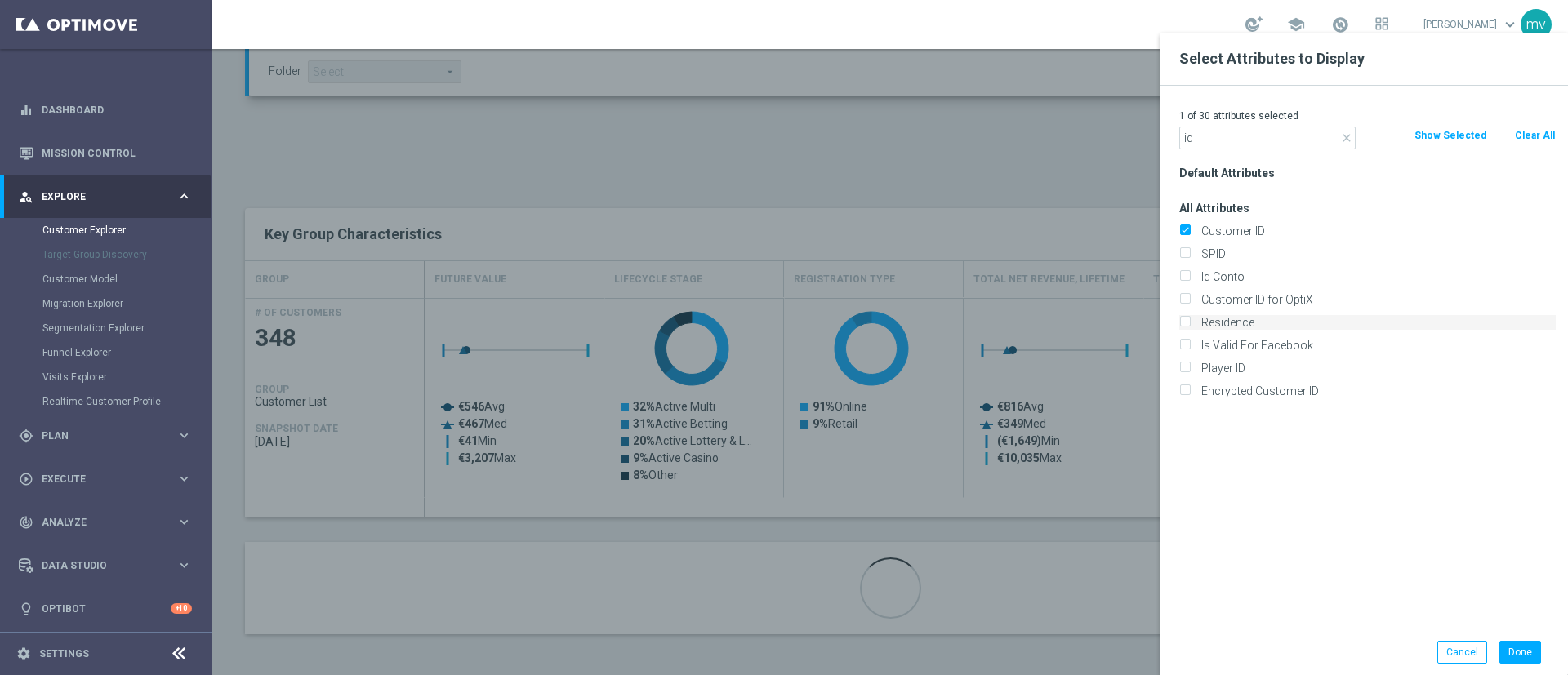
click at [1184, 277] on input "Id Conto" at bounding box center [1184, 279] width 11 height 11
checkbox input "true"
click at [1516, 660] on button "Done" at bounding box center [1519, 653] width 41 height 23
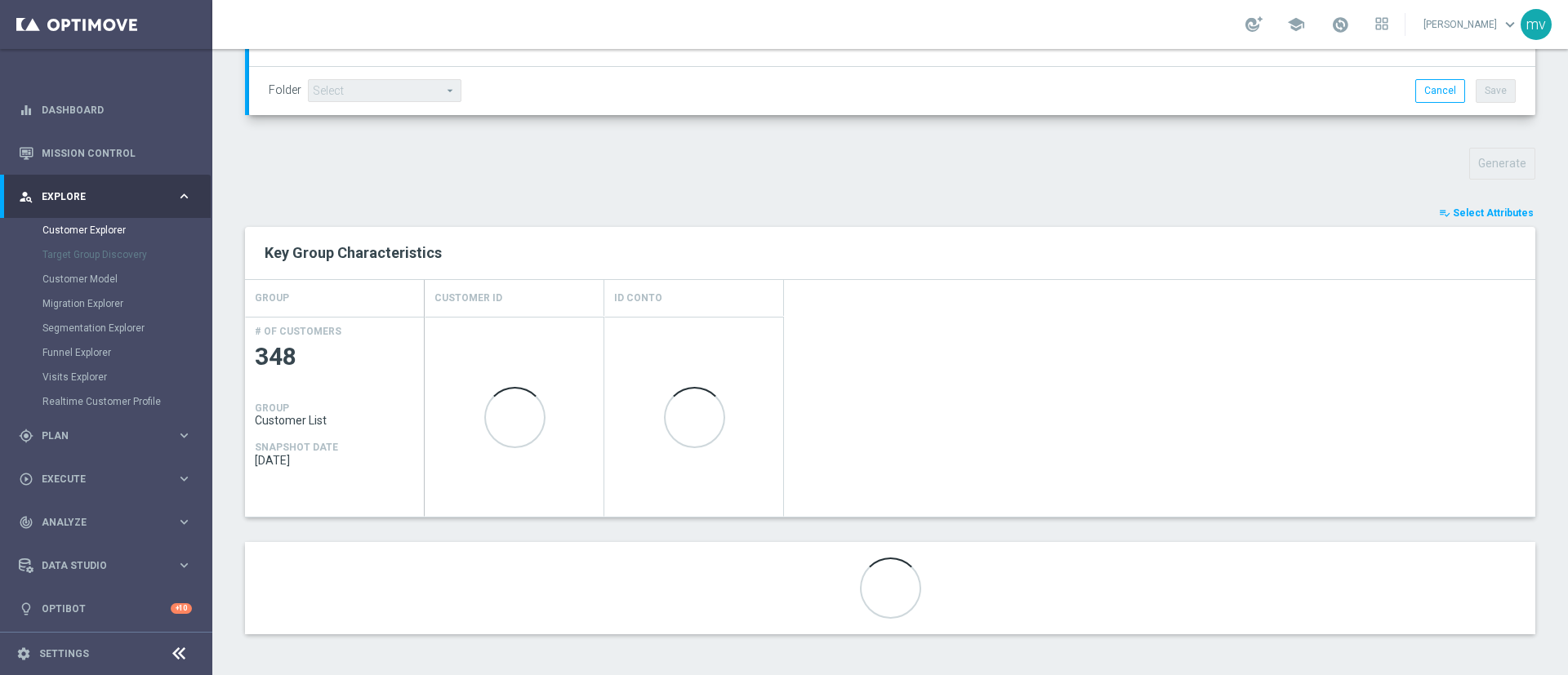
scroll to position [493, 0]
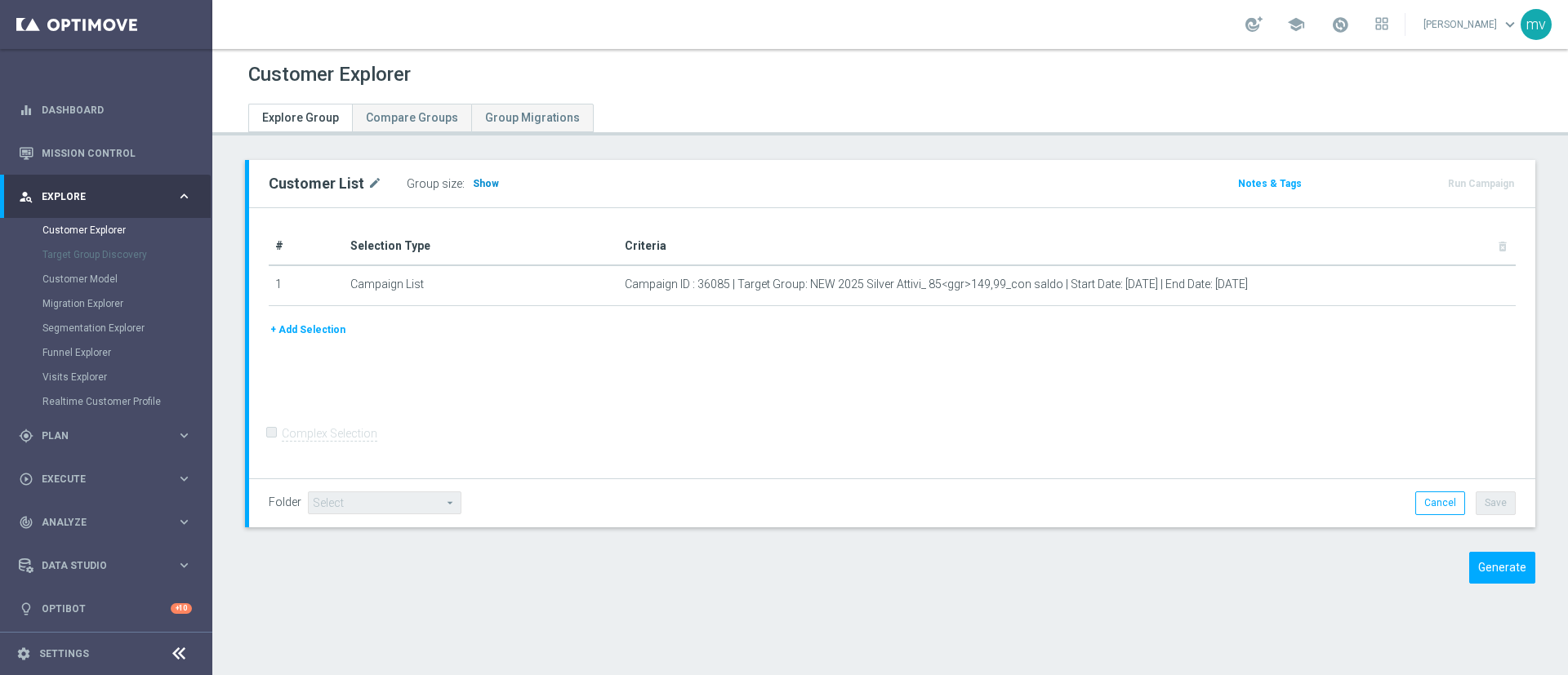
click at [473, 178] on span "Show" at bounding box center [485, 184] width 26 height 12
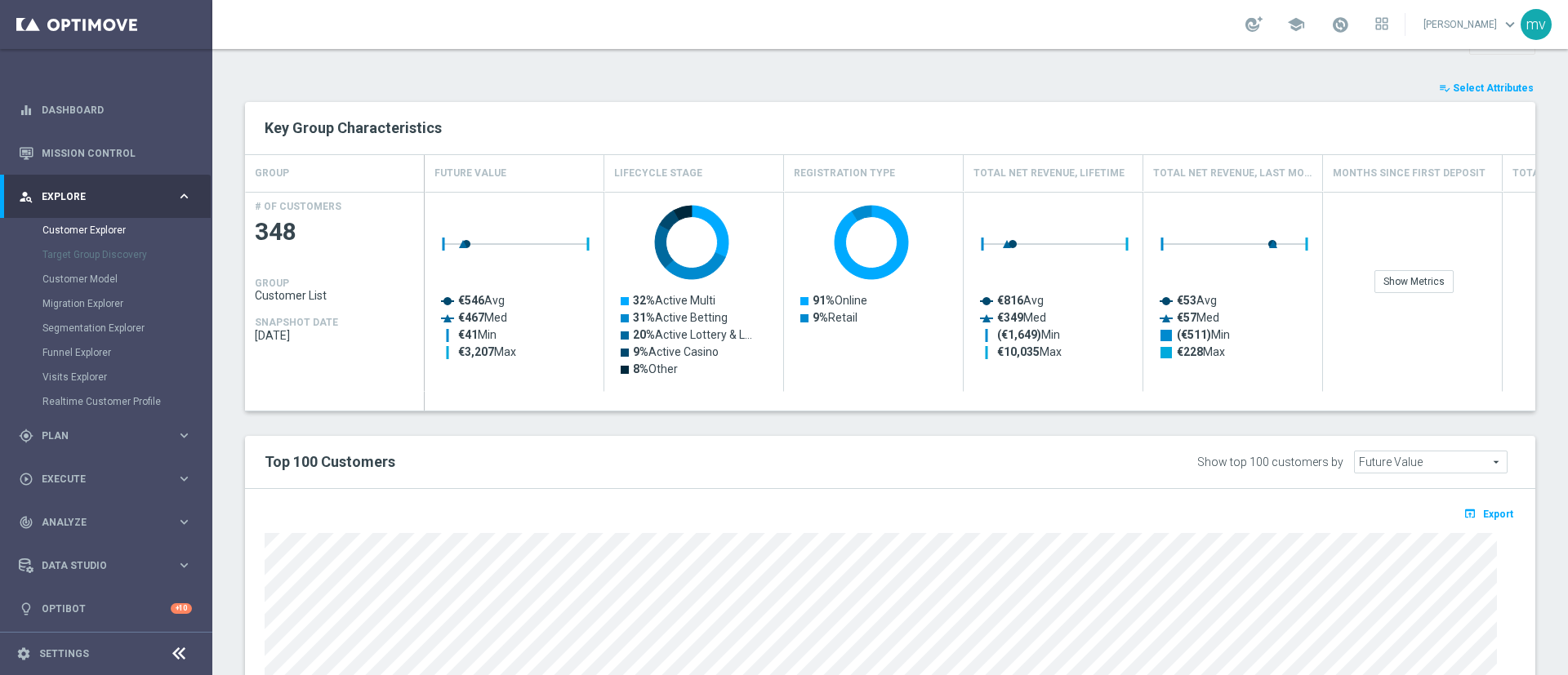
scroll to position [503, 0]
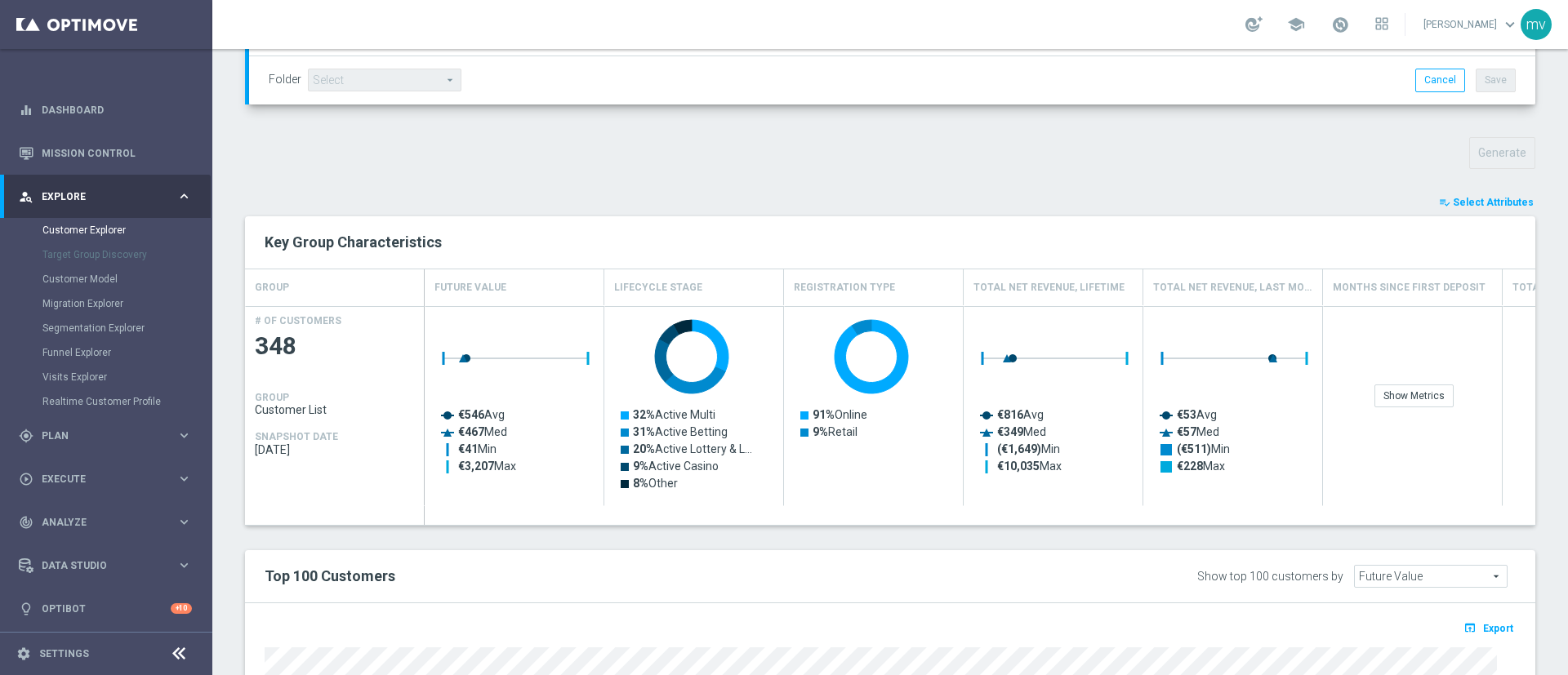
click at [1479, 204] on span "Select Attributes" at bounding box center [1493, 202] width 81 height 12
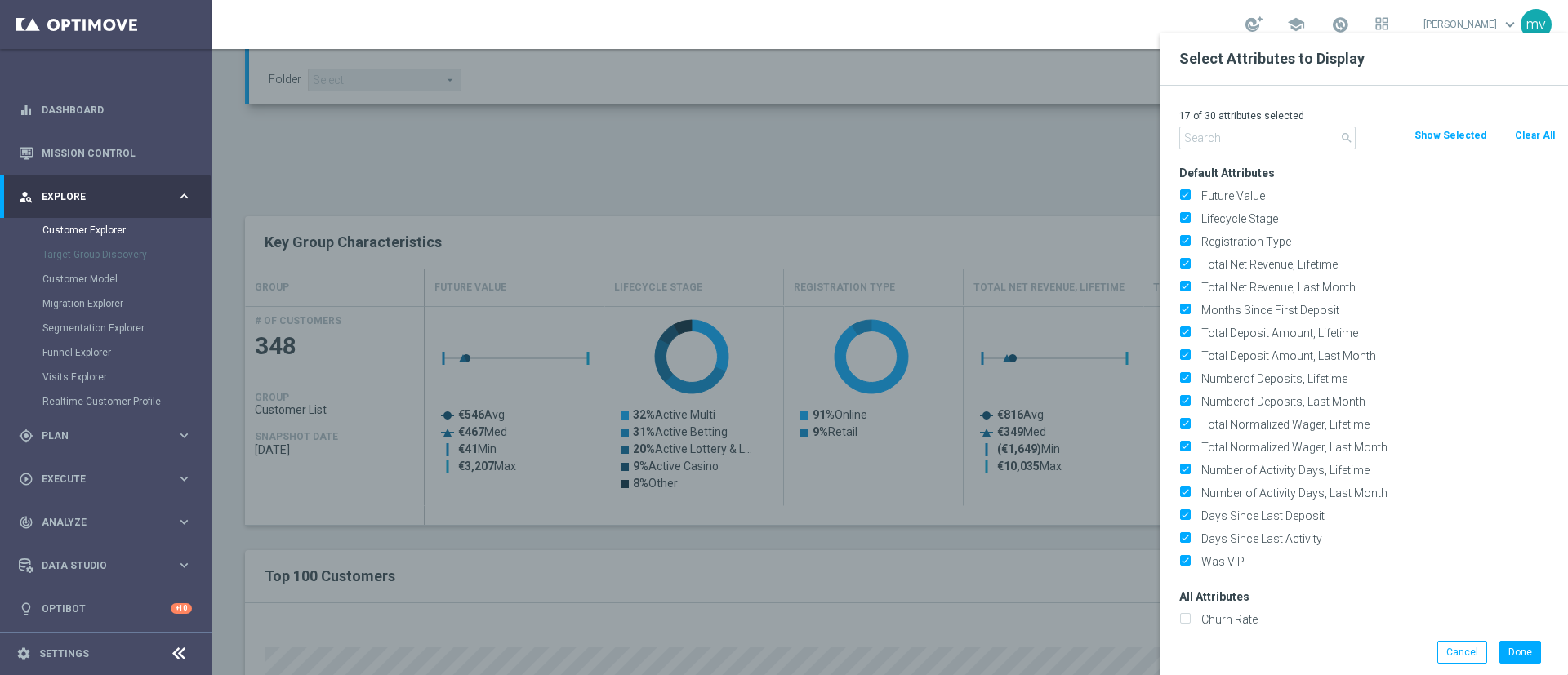
click at [1524, 128] on button "Clear All" at bounding box center [1534, 135] width 43 height 18
checkbox input "false"
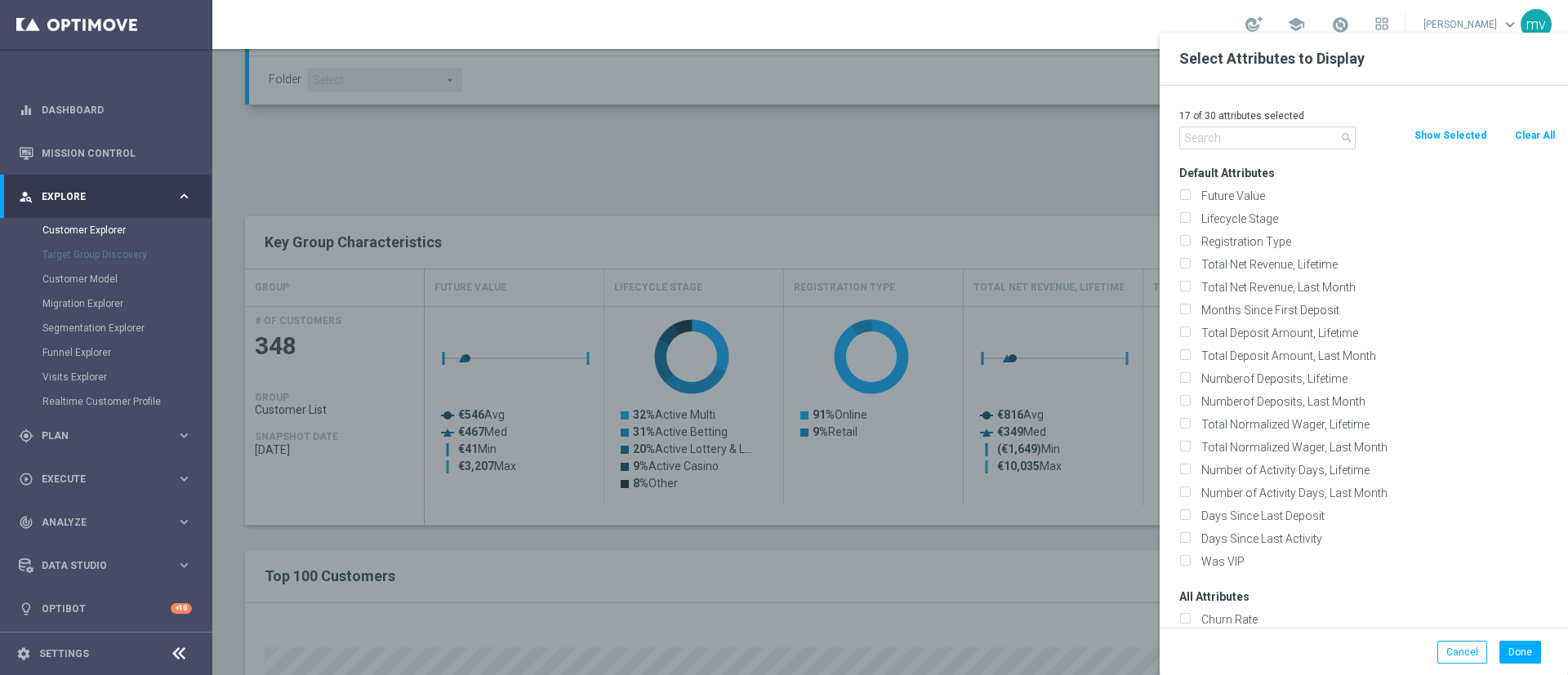
checkbox input "false"
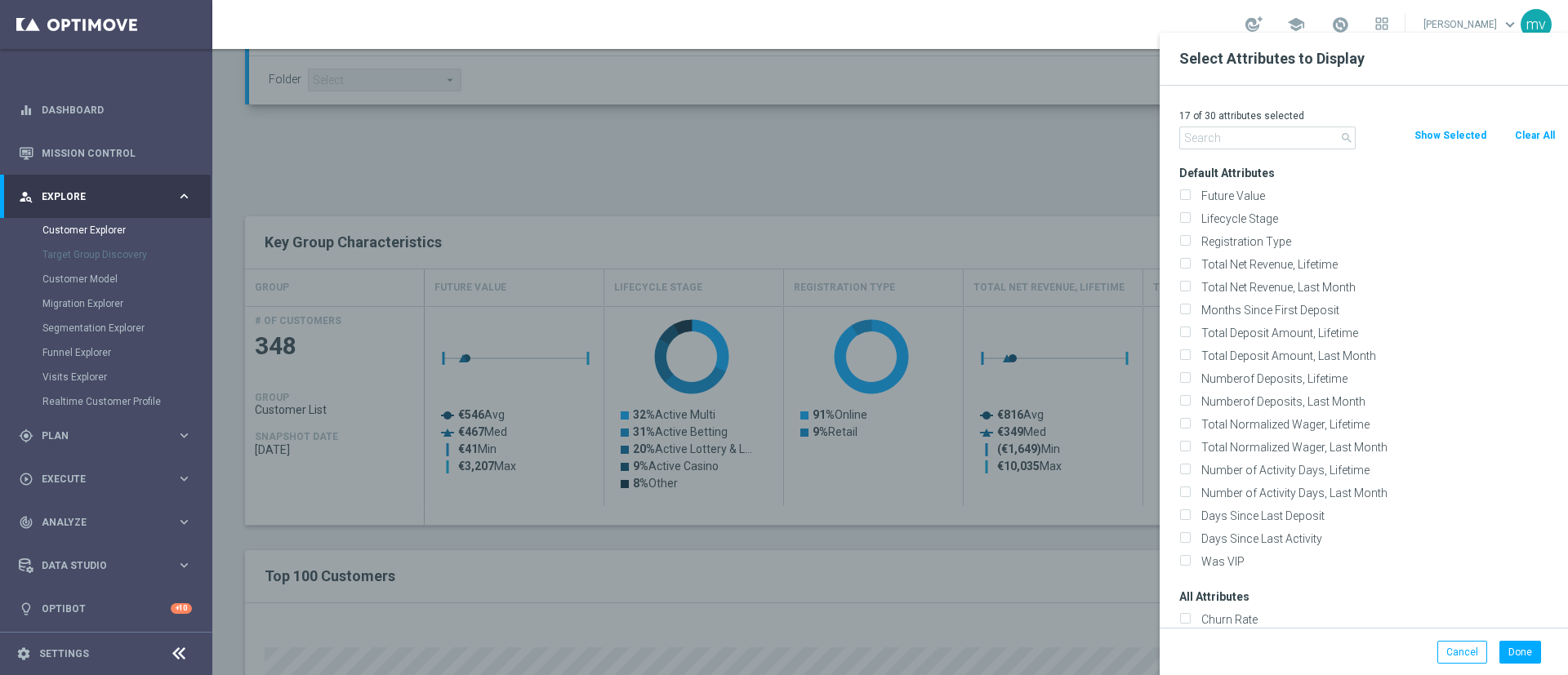
checkbox input "false"
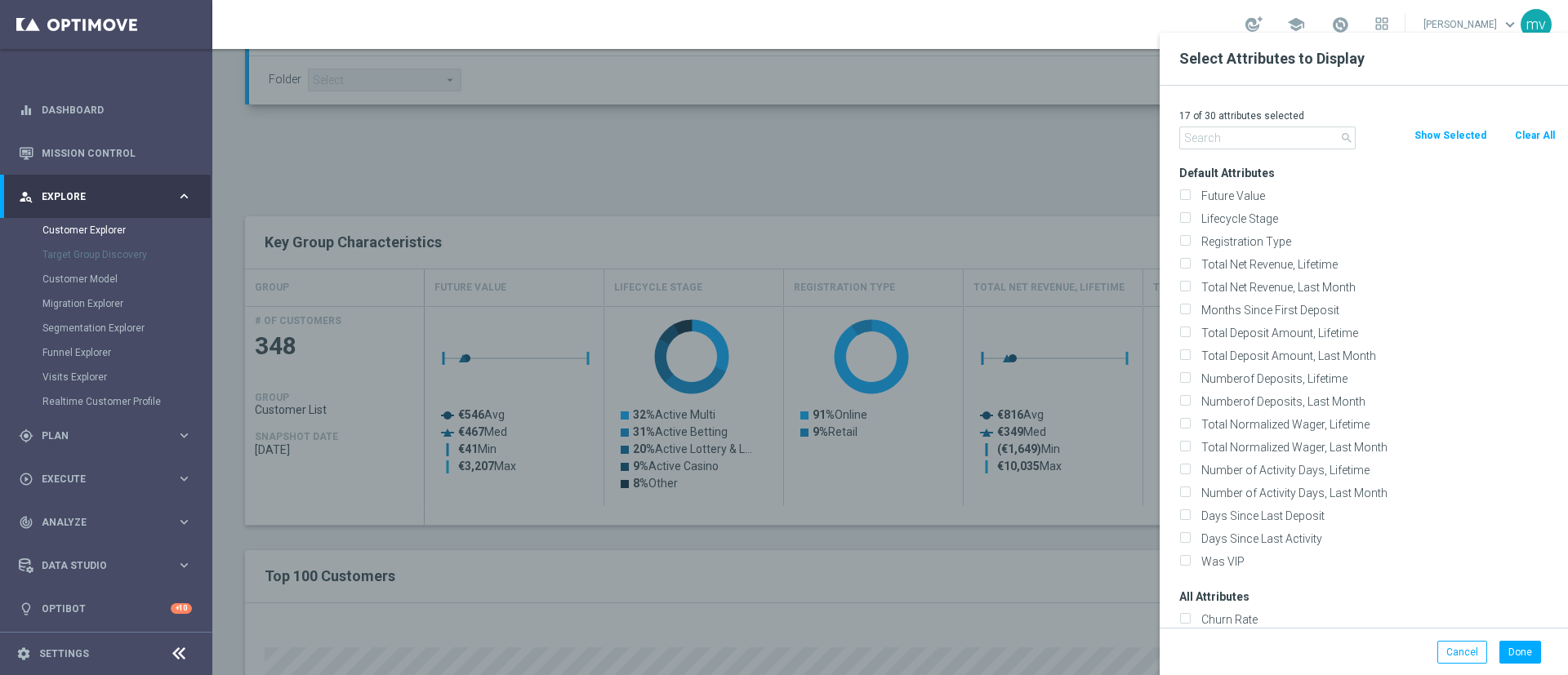
checkbox input "false"
click at [1264, 140] on input "text" at bounding box center [1267, 138] width 176 height 23
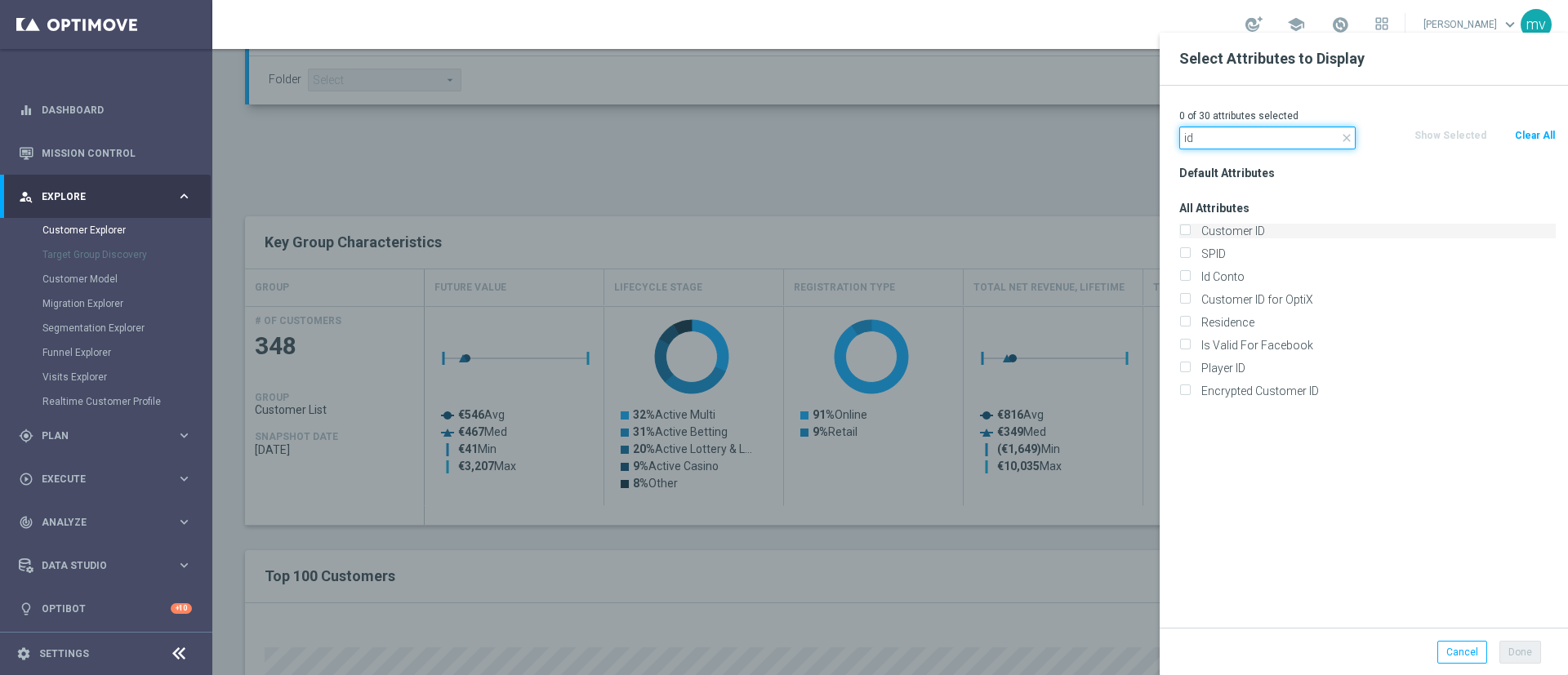
type input "id"
click at [1189, 230] on input "Customer ID" at bounding box center [1184, 232] width 11 height 11
checkbox input "true"
click at [1187, 280] on input "Id Conto" at bounding box center [1184, 279] width 11 height 11
checkbox input "true"
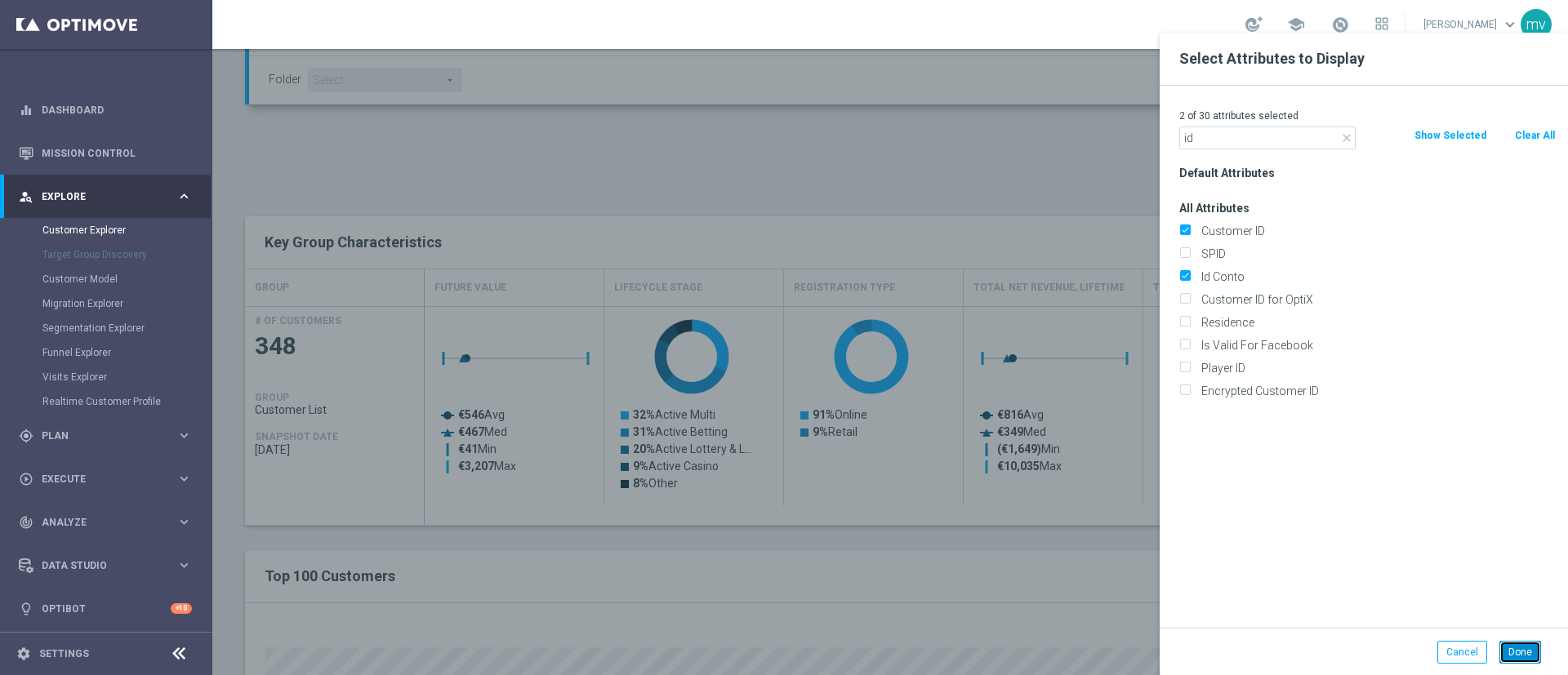
click at [1516, 642] on button "Done" at bounding box center [1519, 653] width 41 height 23
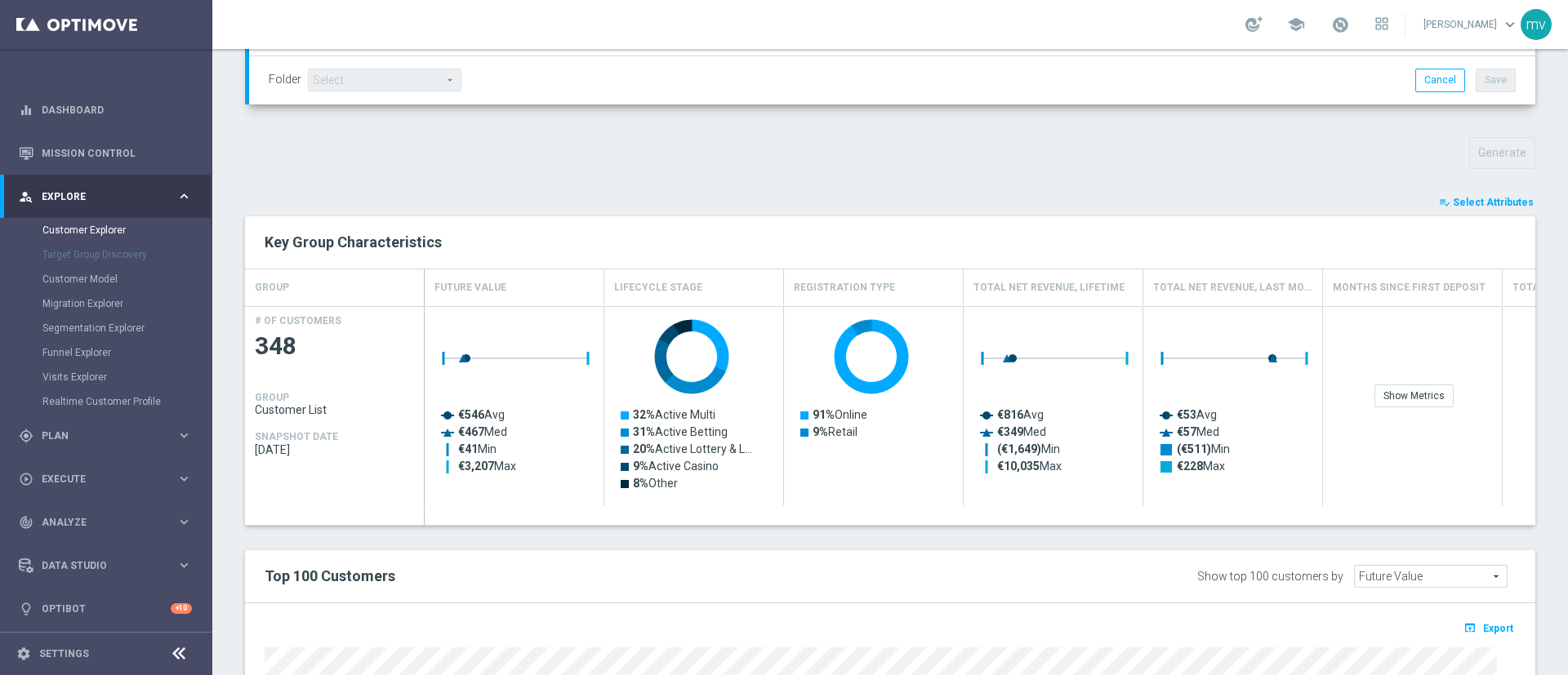
type input "Search"
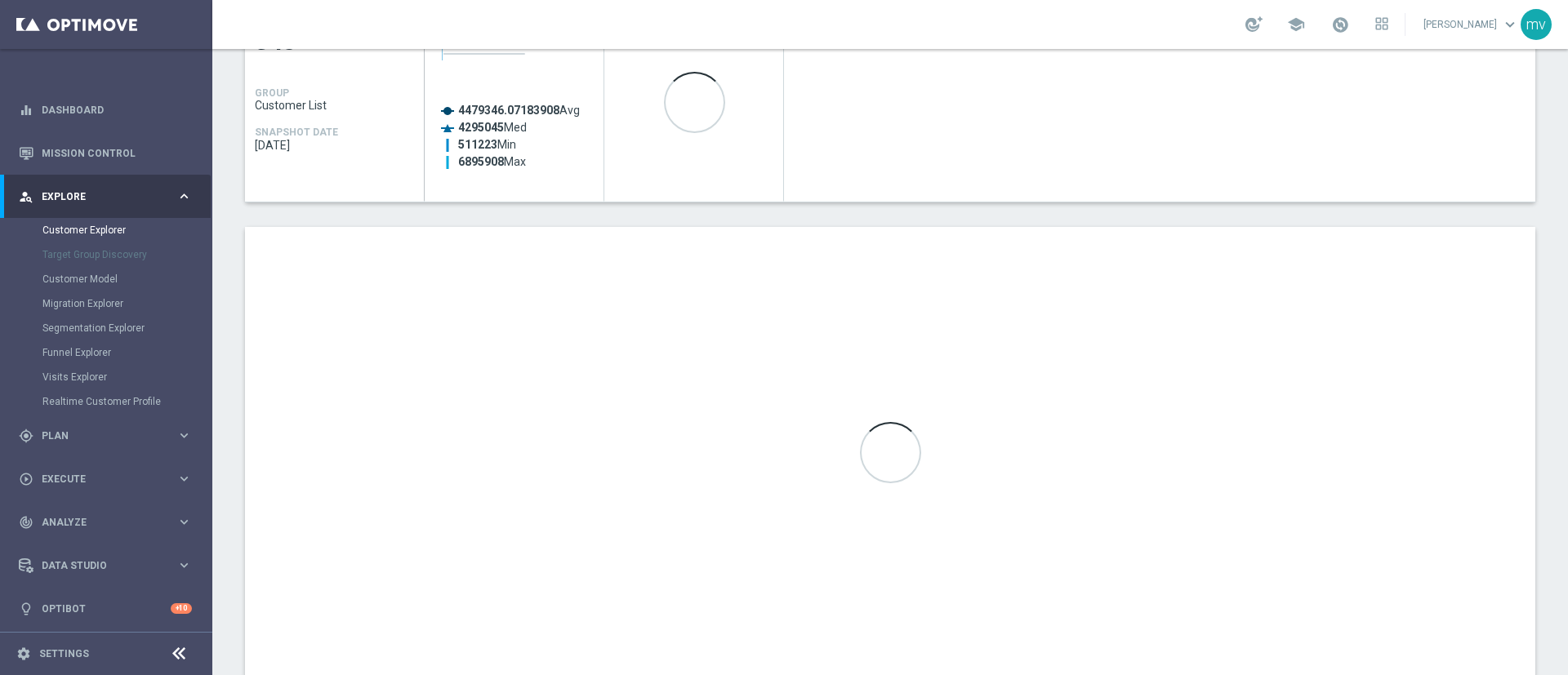
scroll to position [851, 0]
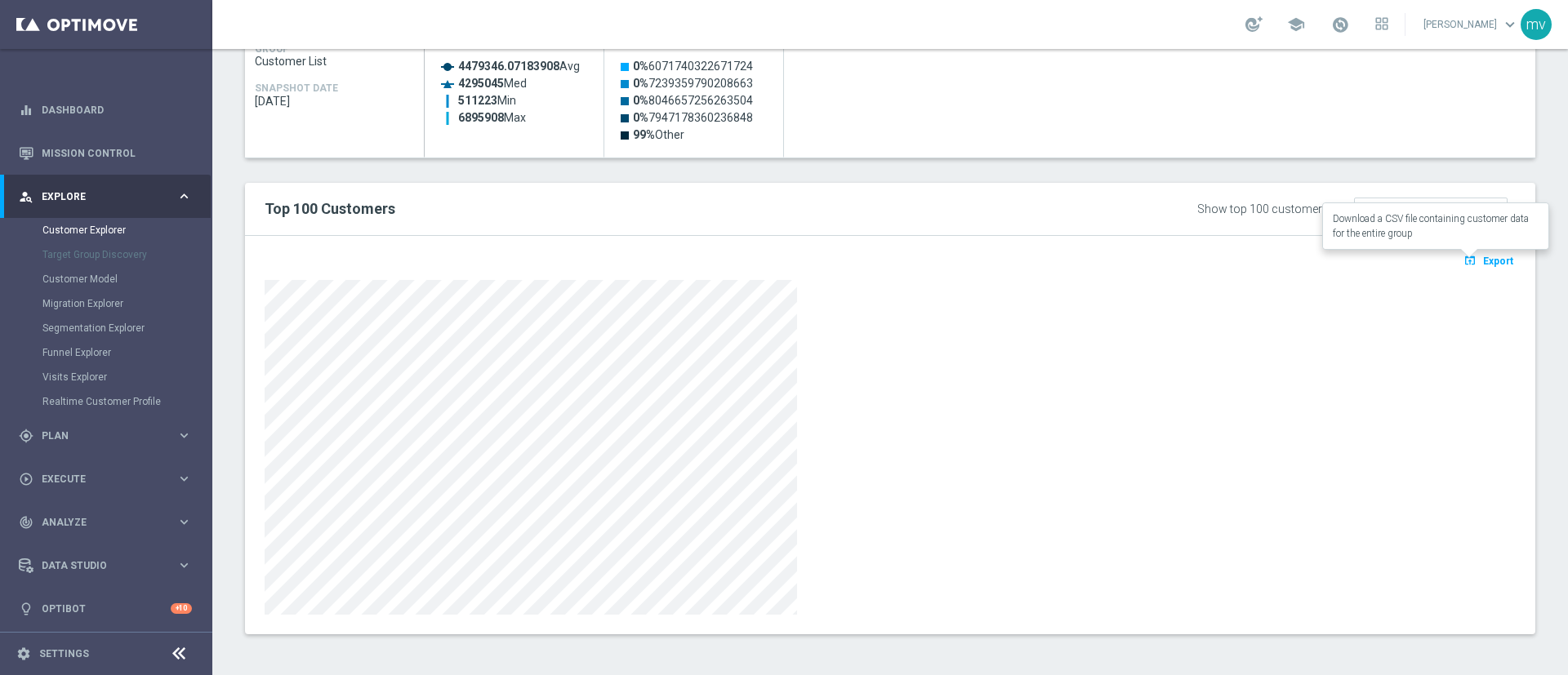
click at [1482, 256] on span "Export" at bounding box center [1497, 261] width 30 height 12
